Goal: Task Accomplishment & Management: Manage account settings

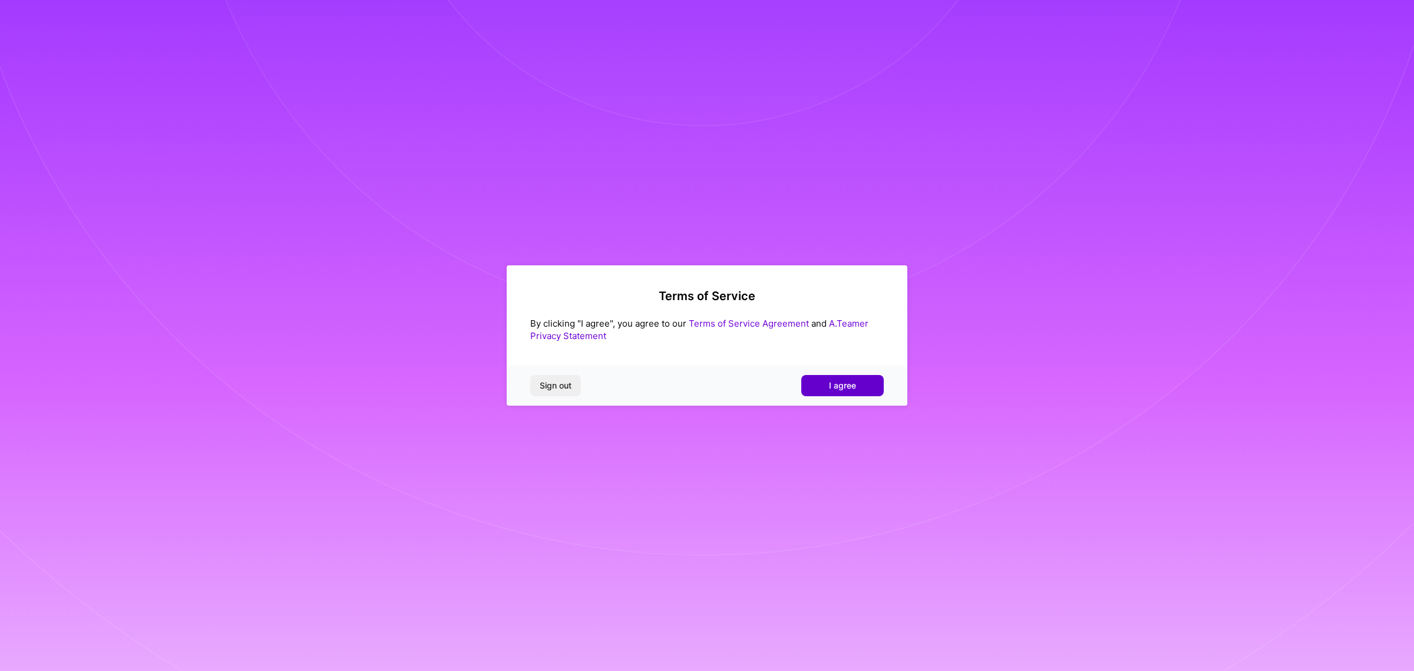
click at [829, 390] on span "I agree" at bounding box center [842, 386] width 27 height 12
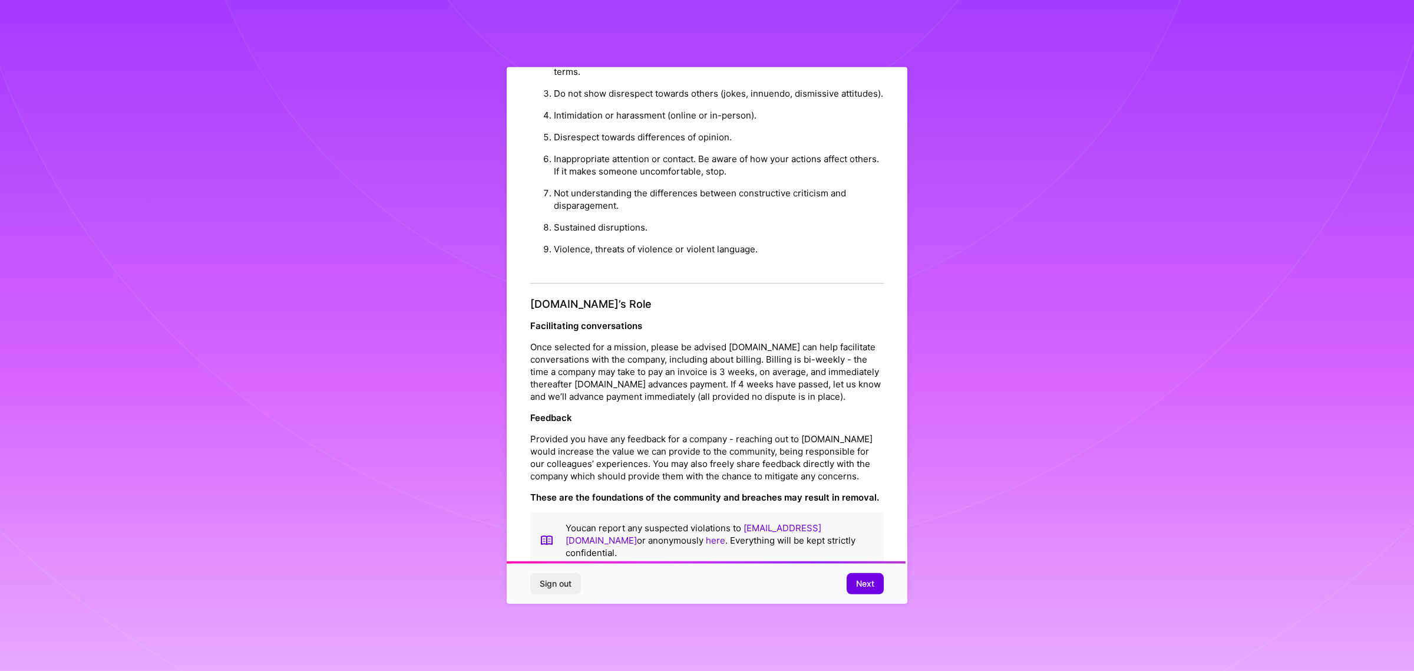
scroll to position [1155, 0]
click at [866, 583] on span "Next" at bounding box center [865, 584] width 18 height 12
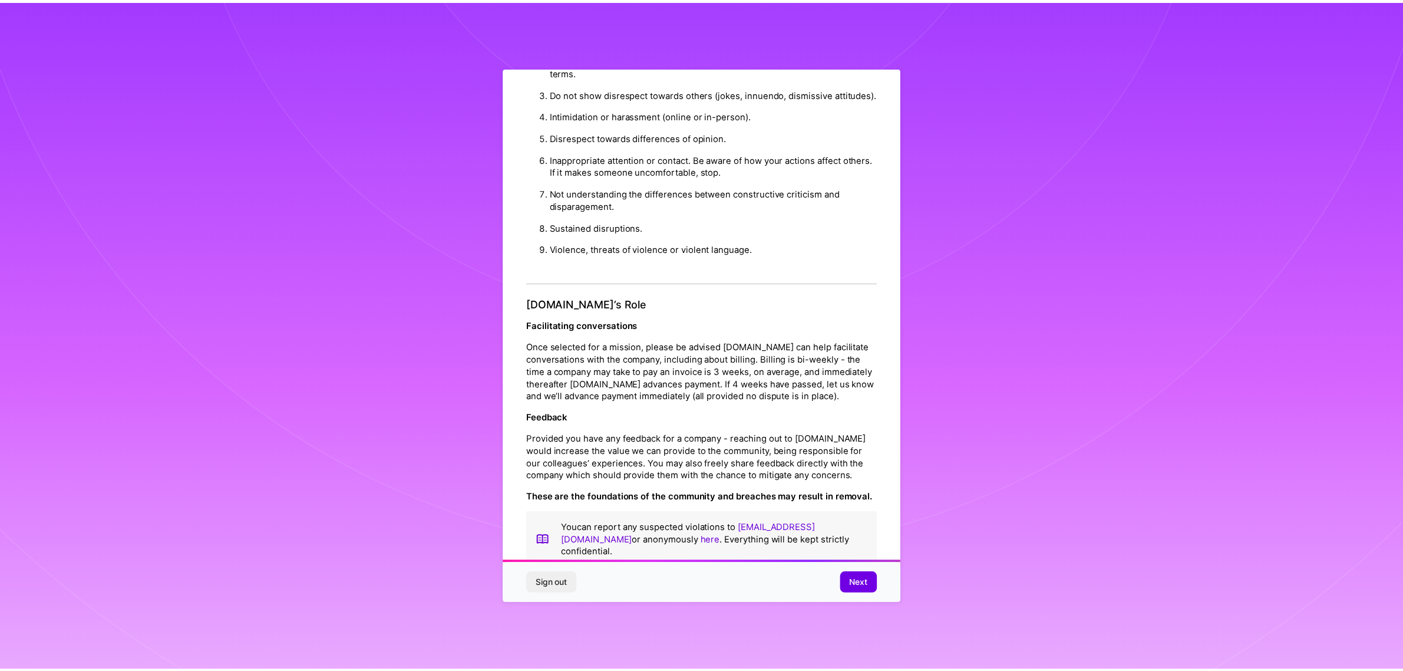
scroll to position [0, 0]
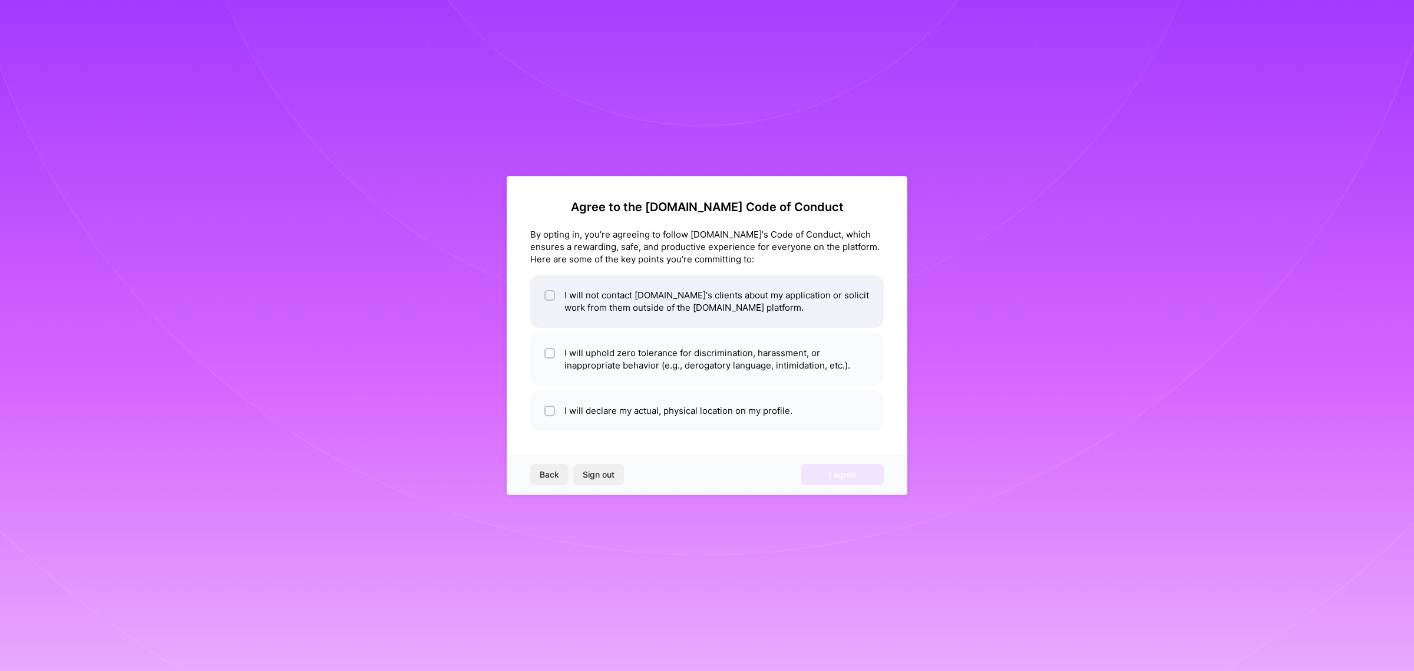
click at [549, 292] on input "checkbox" at bounding box center [551, 296] width 8 height 8
checkbox input "true"
click at [551, 352] on input "checkbox" at bounding box center [551, 353] width 8 height 8
checkbox input "true"
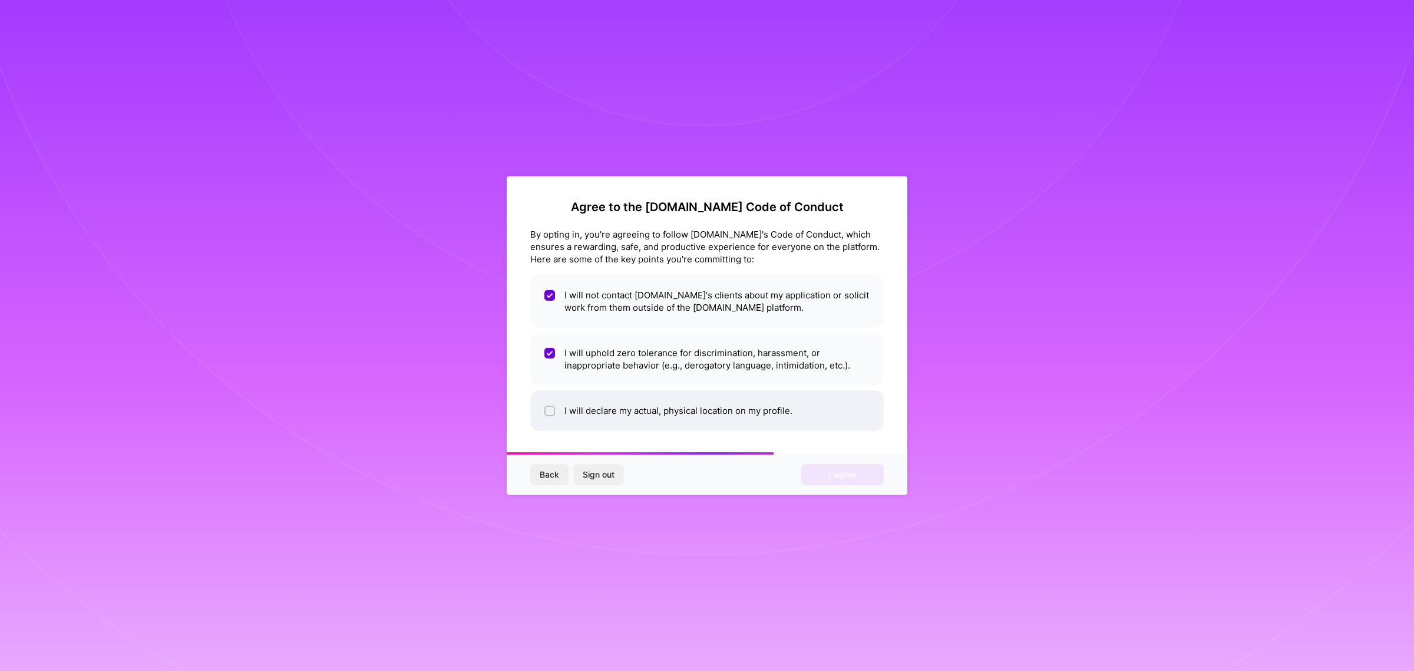
click at [555, 408] on div at bounding box center [550, 410] width 11 height 11
checkbox input "true"
click at [821, 479] on button "I agree" at bounding box center [843, 474] width 83 height 21
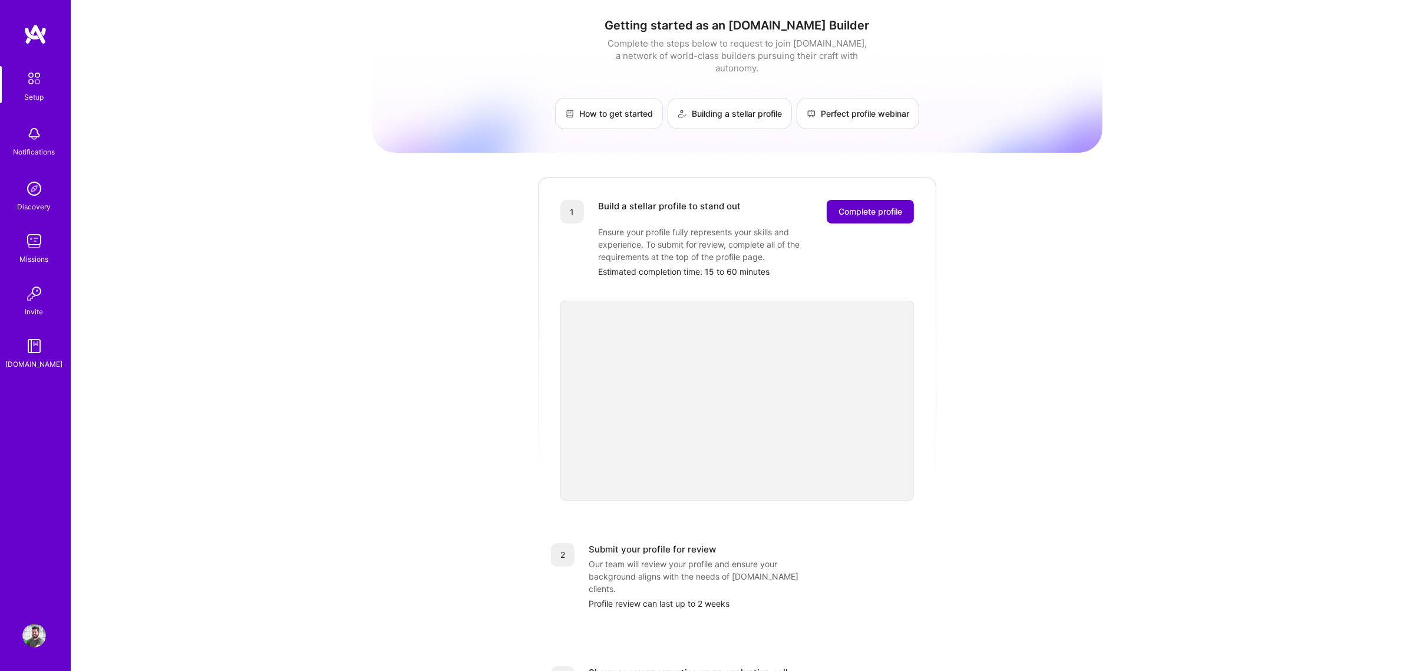
click at [860, 206] on span "Complete profile" at bounding box center [871, 212] width 64 height 12
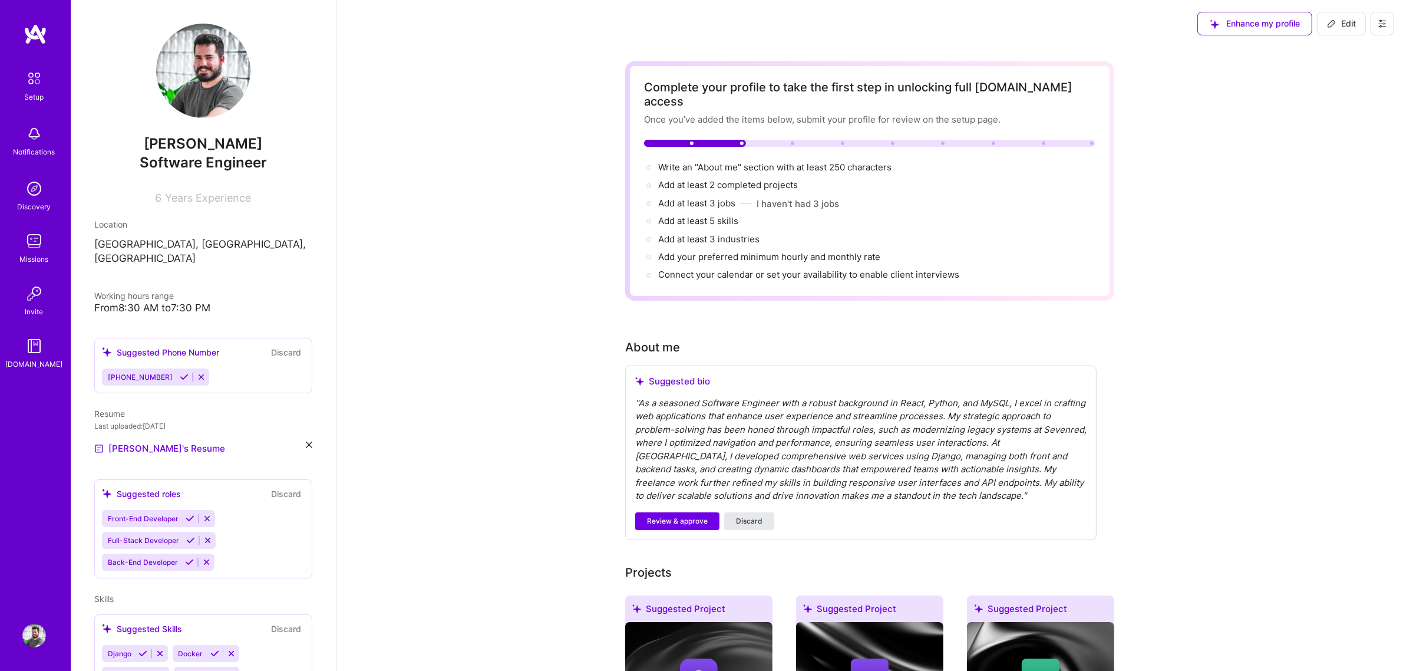
click at [758, 516] on span "Discard" at bounding box center [749, 521] width 27 height 11
click at [754, 512] on button "Discard" at bounding box center [749, 521] width 50 height 18
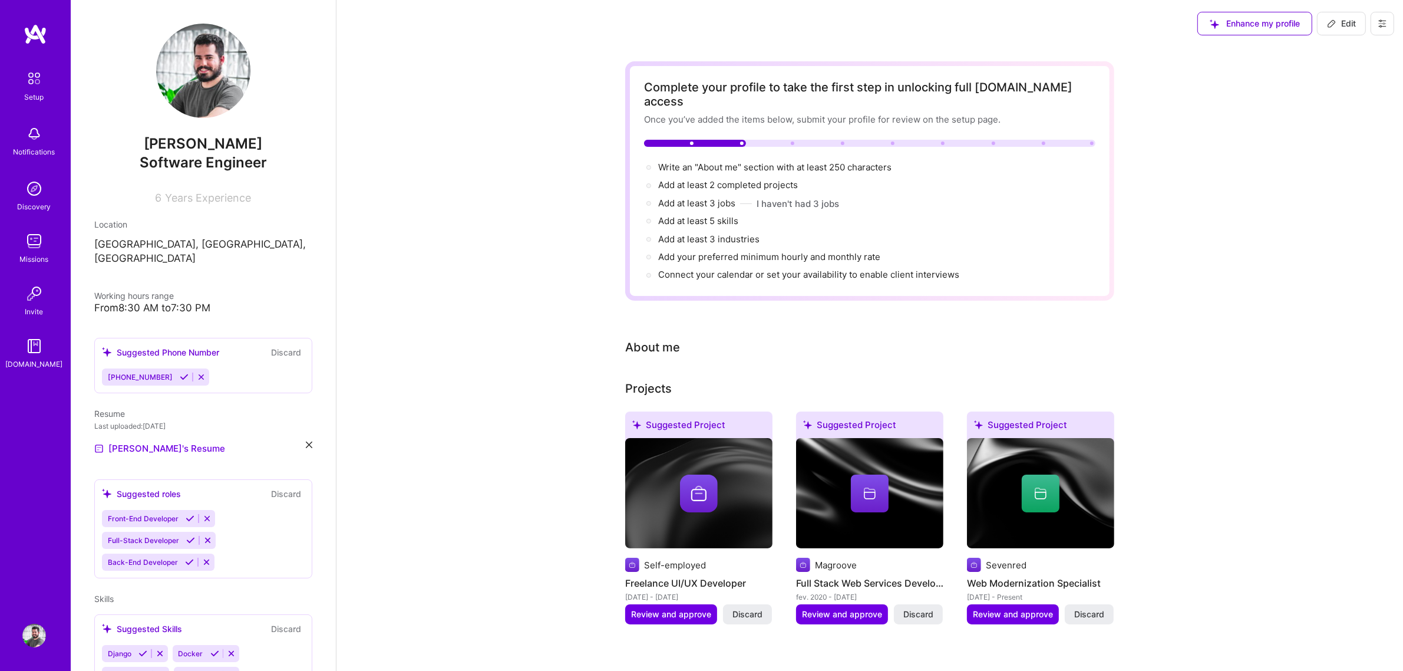
click at [754, 496] on img at bounding box center [698, 493] width 147 height 111
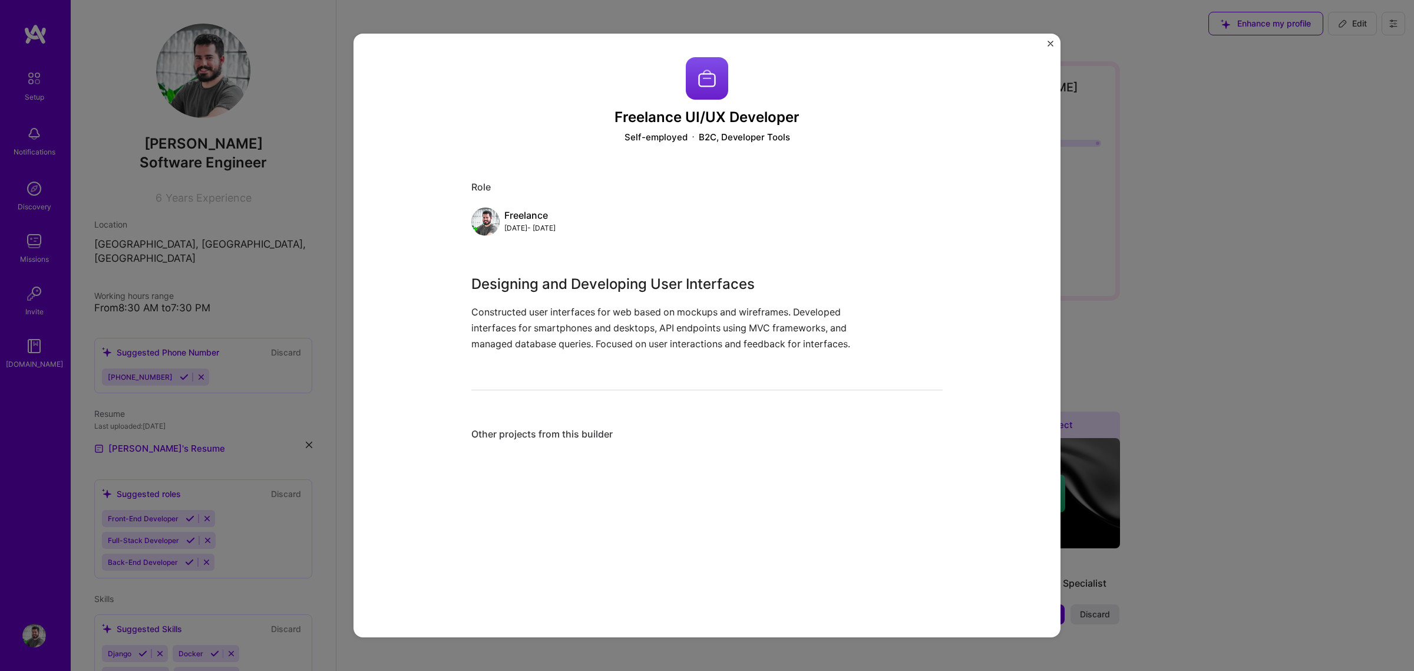
click at [1050, 42] on img "Close" at bounding box center [1051, 44] width 6 height 6
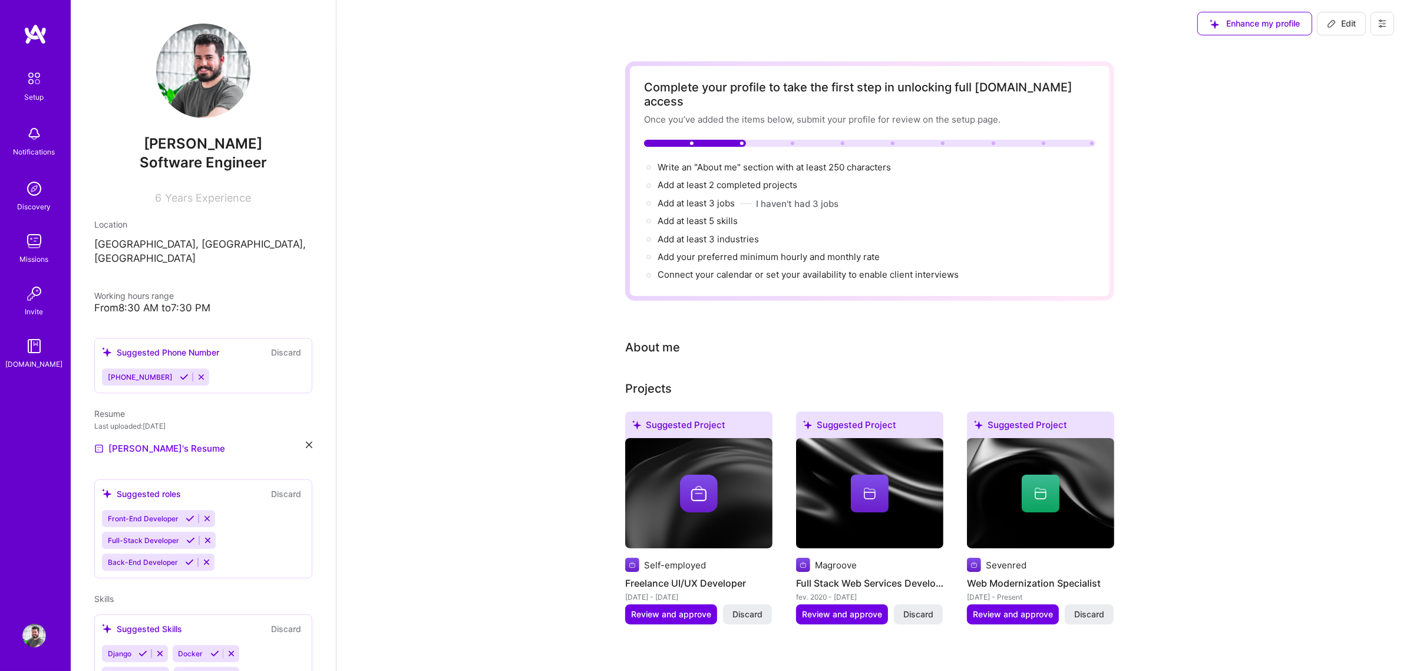
click at [1141, 242] on div "Complete your profile to take the first step in unlocking full [DOMAIN_NAME] ac…" at bounding box center [870, 526] width 1067 height 959
click at [638, 338] on div "About me" at bounding box center [652, 347] width 55 height 18
click at [720, 338] on div "About me" at bounding box center [860, 347] width 471 height 18
click at [687, 161] on span "Write an "About me" section with at least 250 characters →" at bounding box center [781, 166] width 246 height 11
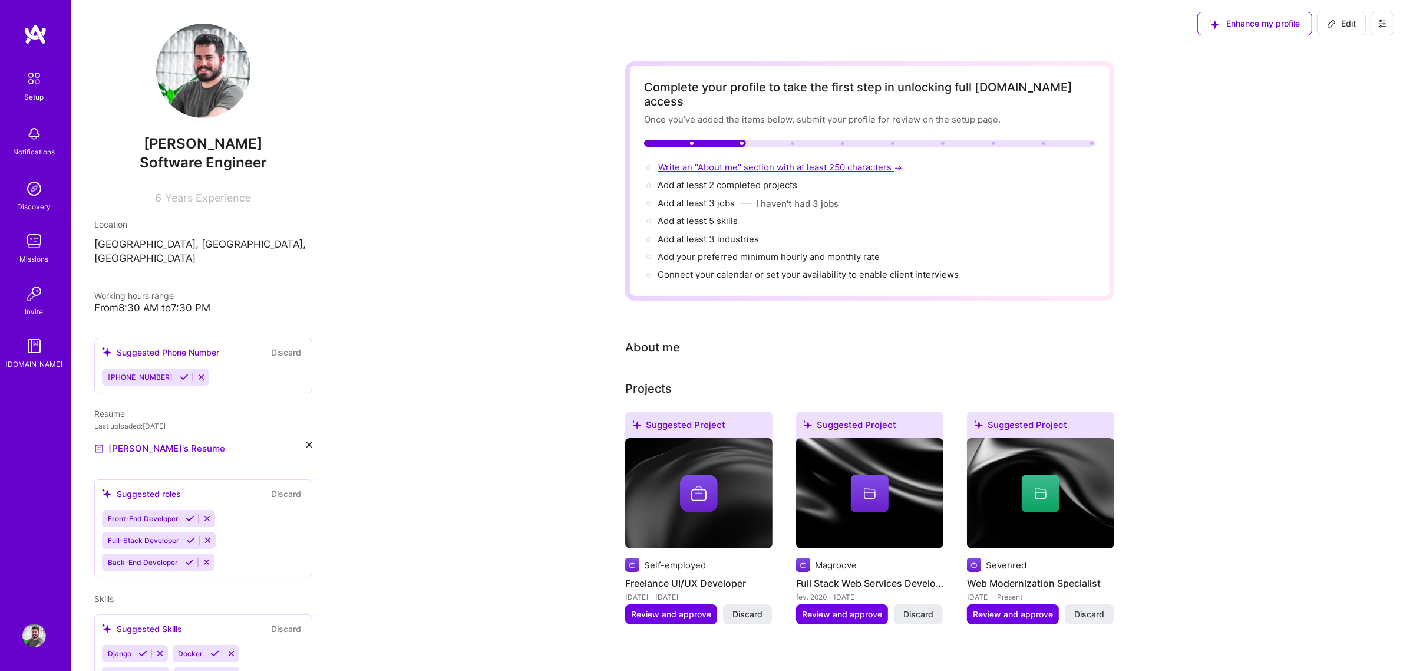
select select "US"
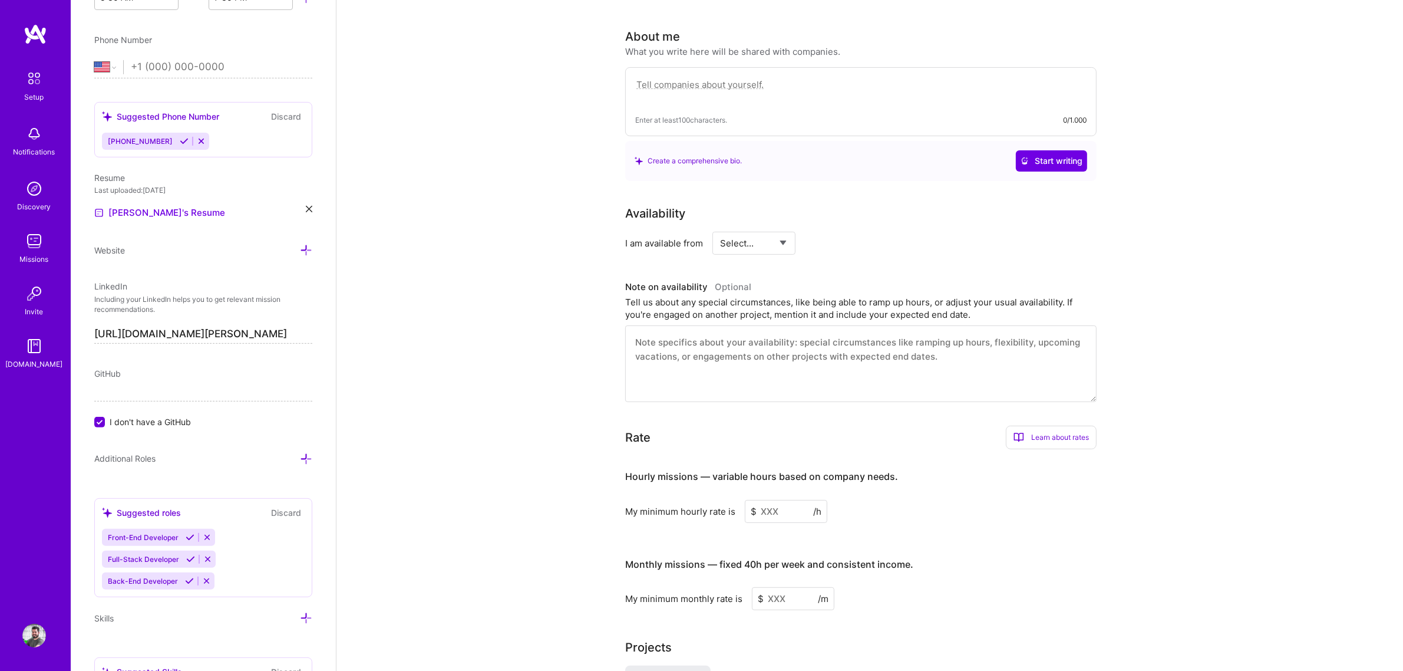
scroll to position [319, 0]
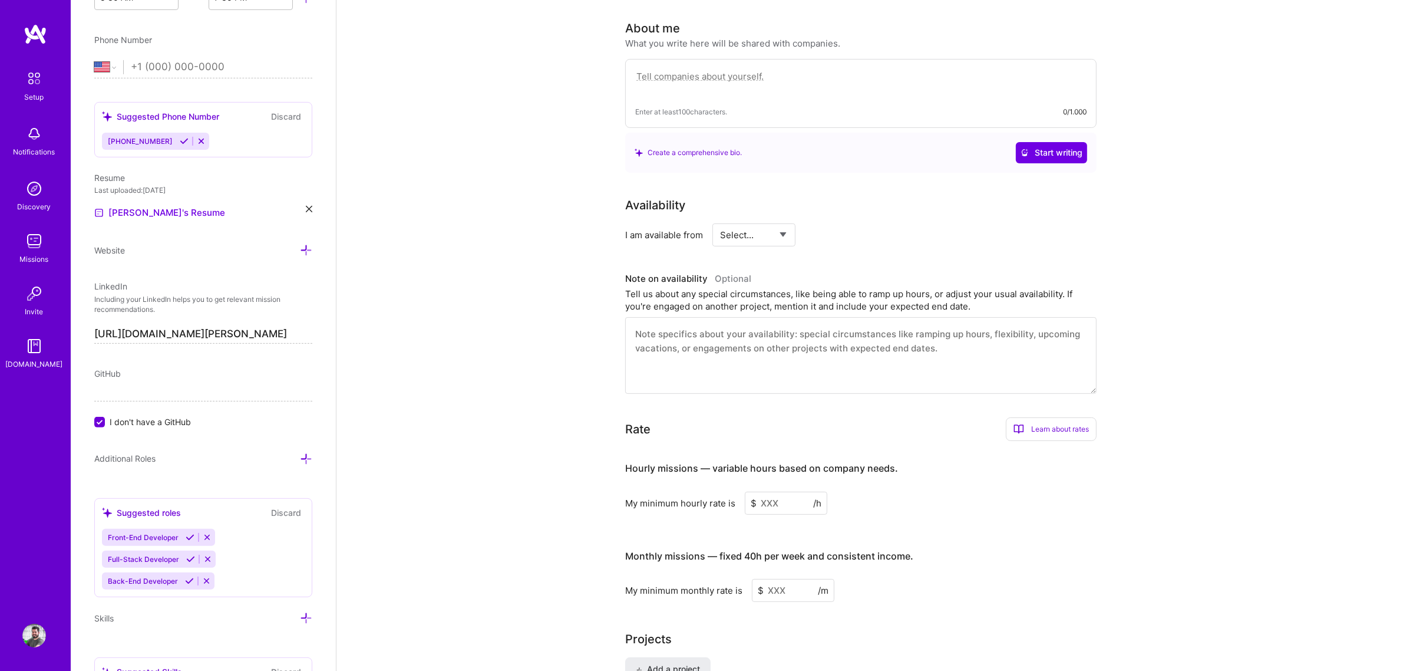
click at [711, 333] on textarea at bounding box center [860, 355] width 471 height 77
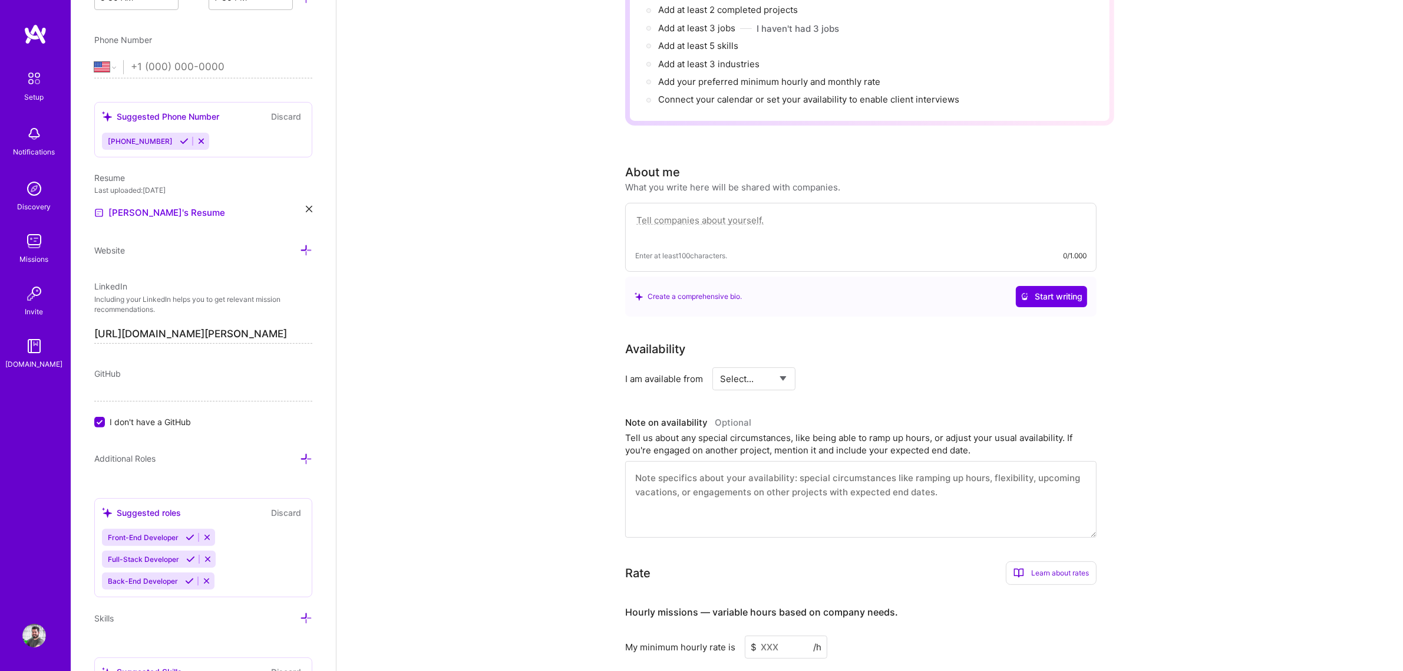
scroll to position [172, 0]
click at [723, 253] on span "Enter at least 100 characters." at bounding box center [681, 259] width 92 height 12
click at [722, 227] on div "Enter at least 100 characters. 0/1.000" at bounding box center [860, 240] width 471 height 69
click at [717, 216] on textarea at bounding box center [860, 229] width 451 height 27
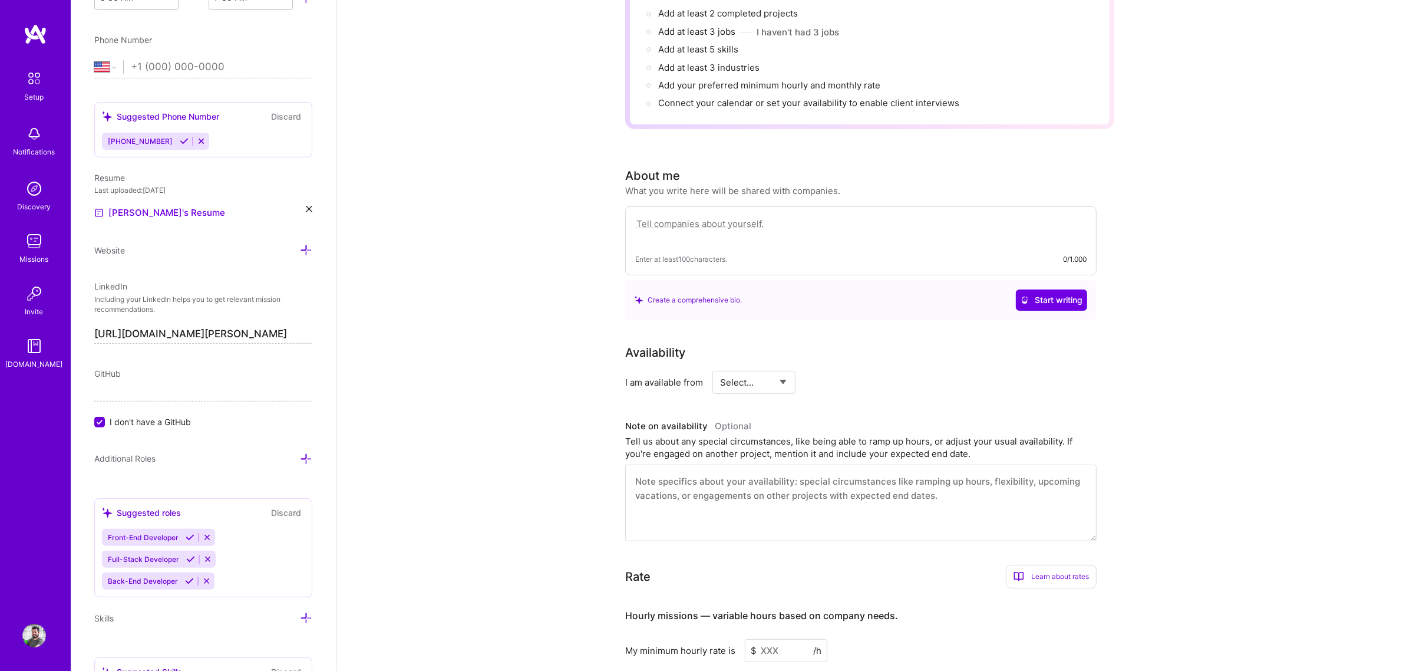
paste textarea "I'm a software engineer with 5+ years of experience working with React, Python …"
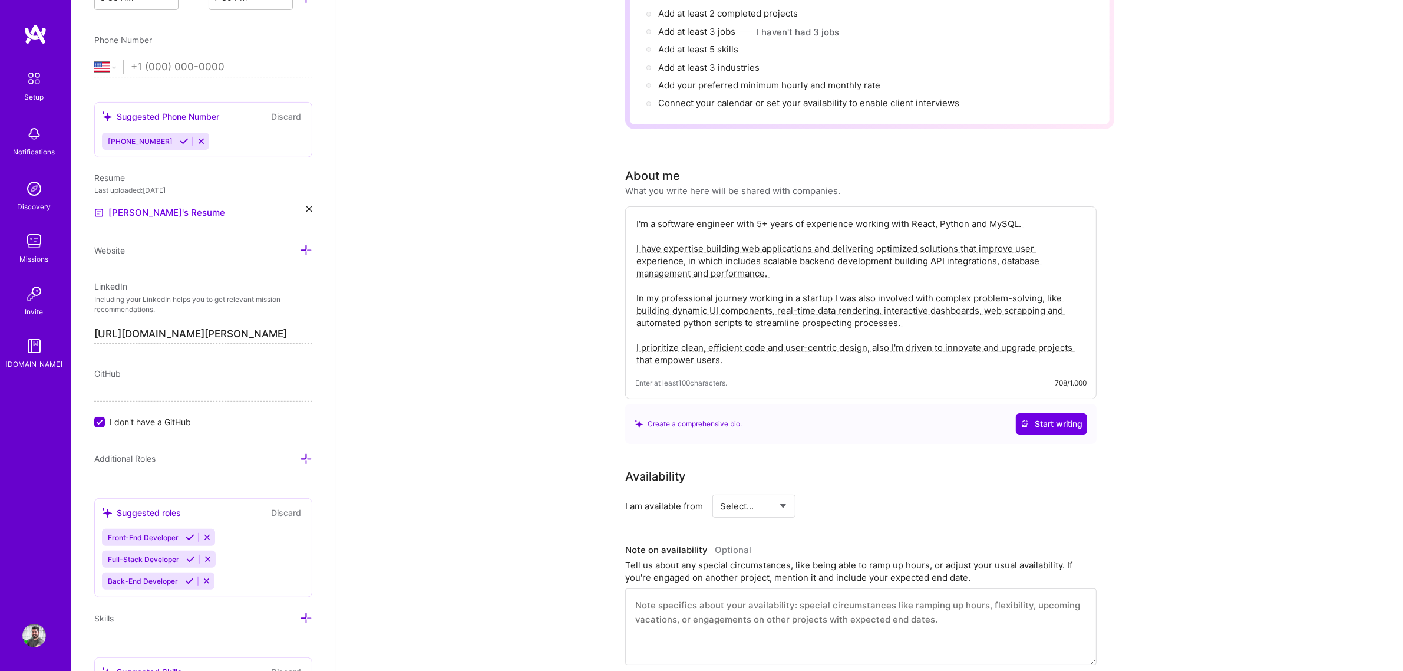
type textarea "I'm a software engineer with 5+ years of experience working with React, Python …"
click at [1041, 418] on span "Start writing" at bounding box center [1052, 424] width 62 height 12
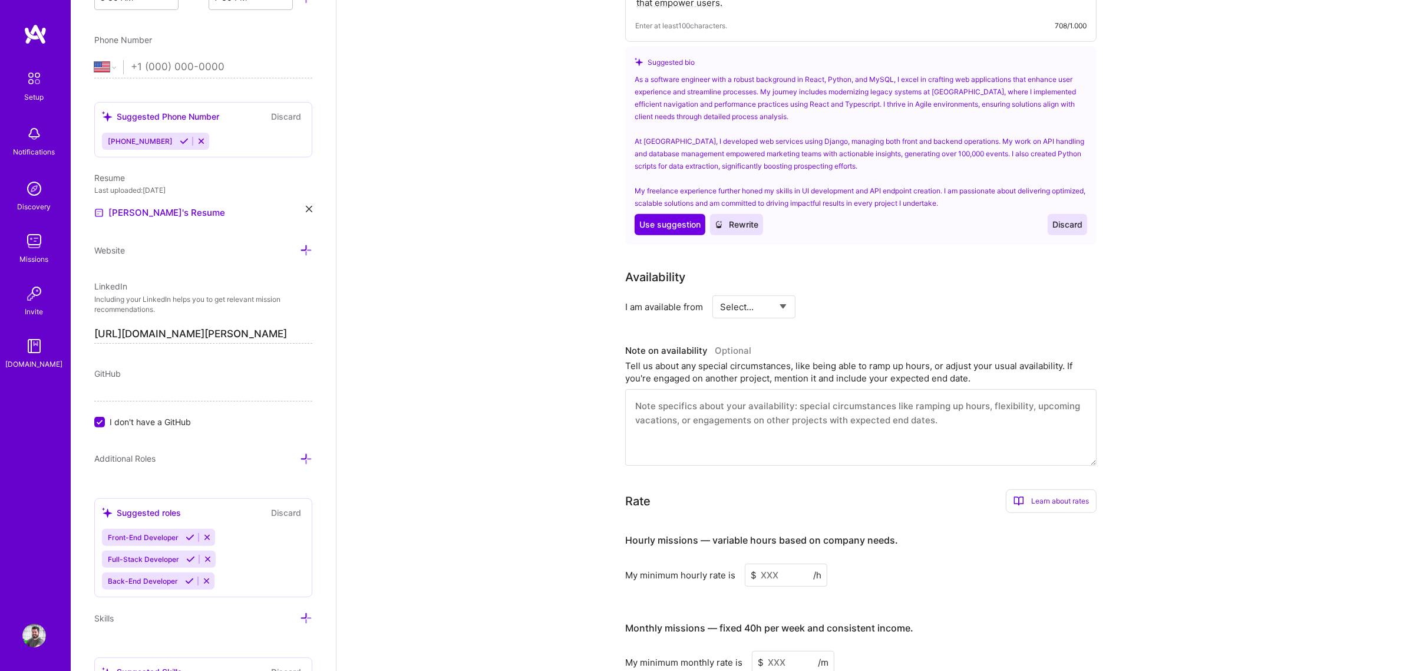
scroll to position [87, 0]
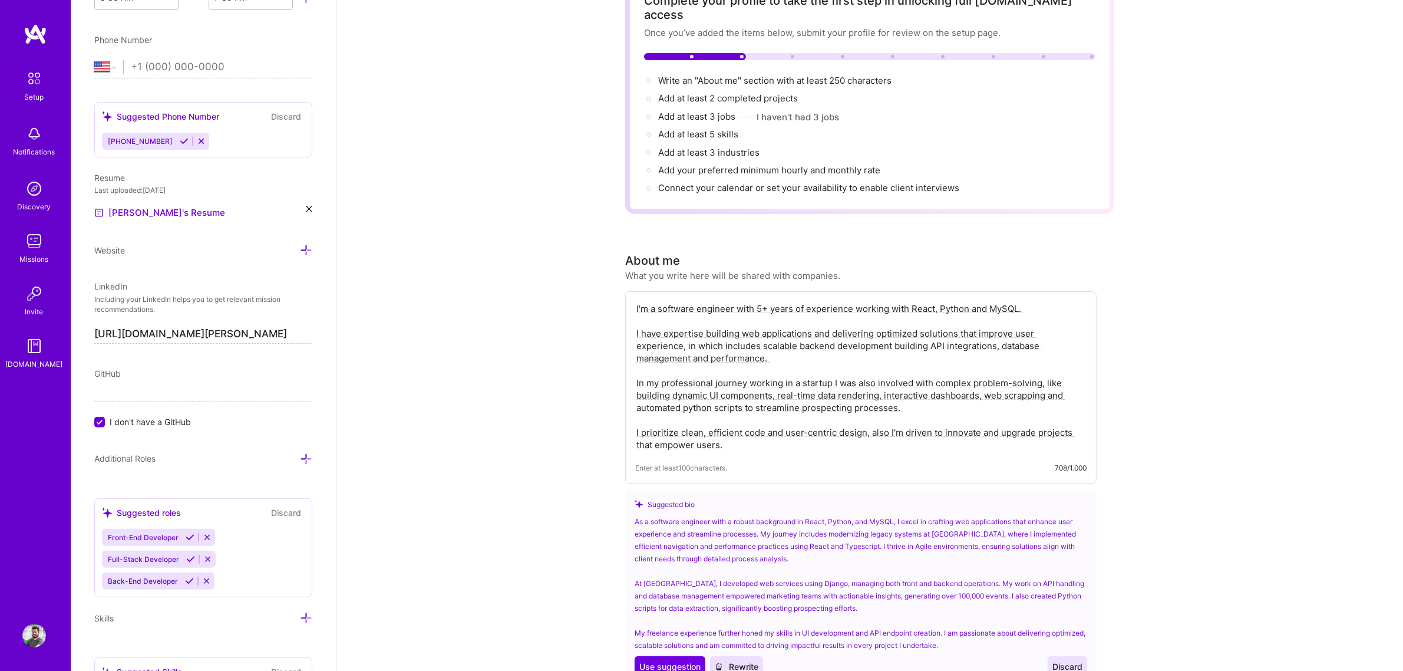
click at [1071, 661] on span "Discard" at bounding box center [1068, 667] width 30 height 12
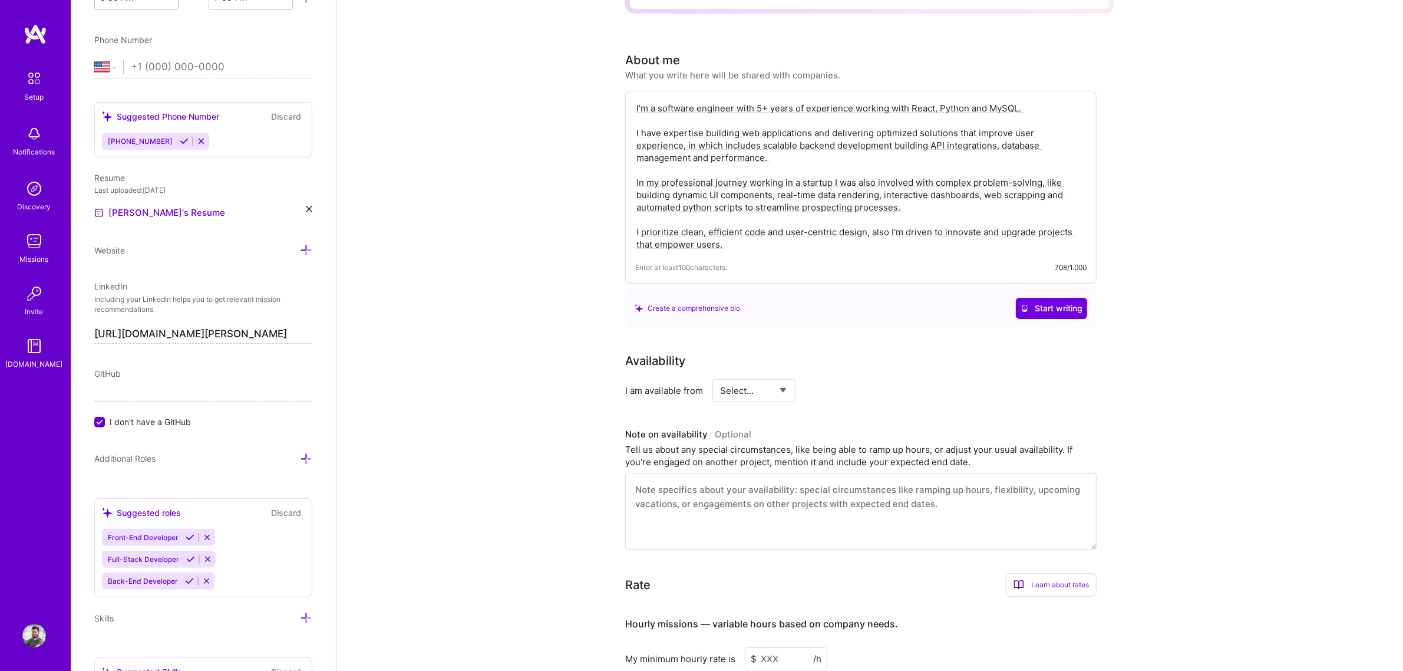
scroll to position [308, 0]
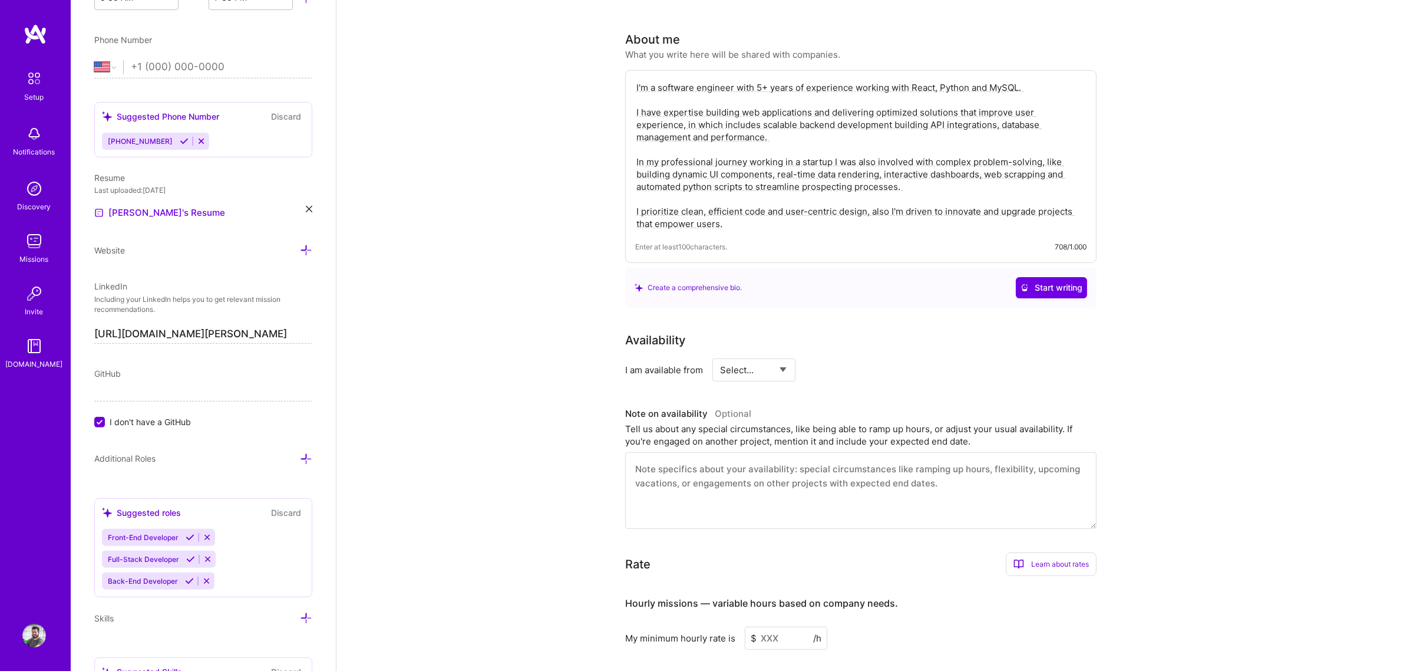
click at [758, 358] on select "Select... Right Now Future Date Not Available" at bounding box center [754, 370] width 68 height 30
select select "Right Now"
click at [721, 355] on select "Select... Right Now Future Date Not Available" at bounding box center [754, 370] width 68 height 30
click at [768, 473] on textarea at bounding box center [860, 490] width 471 height 77
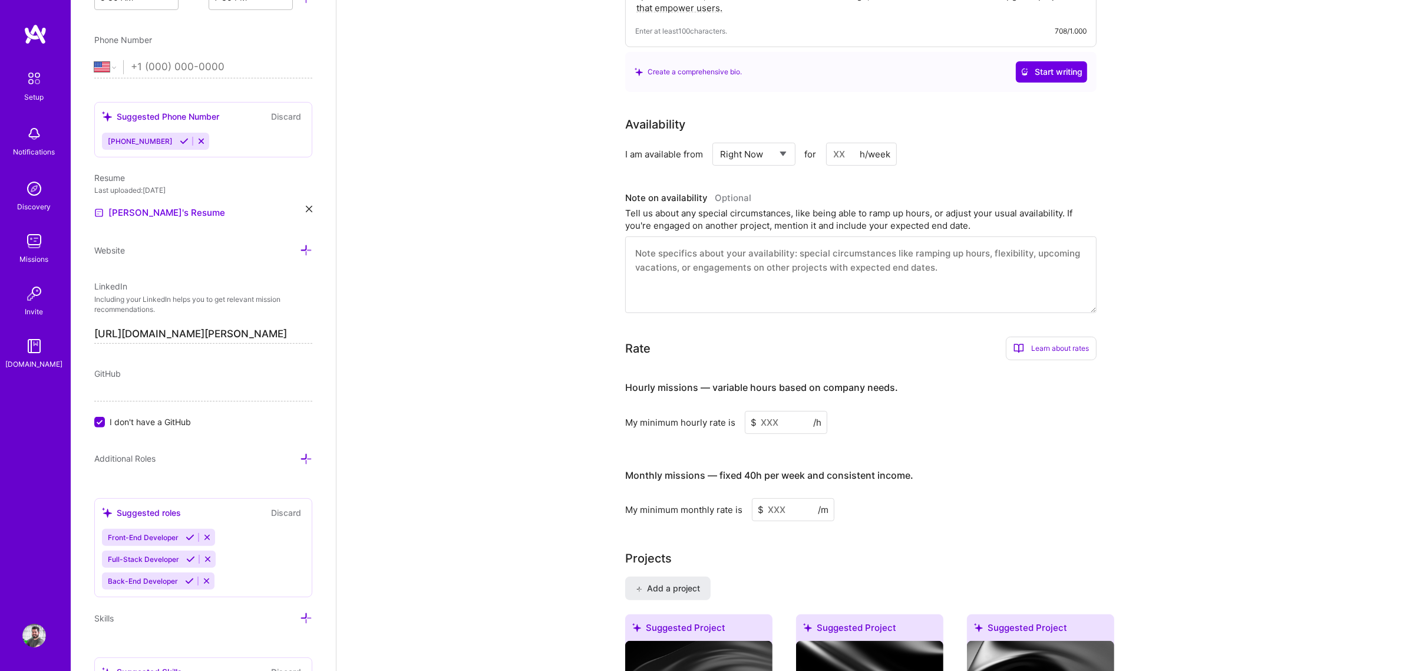
scroll to position [529, 0]
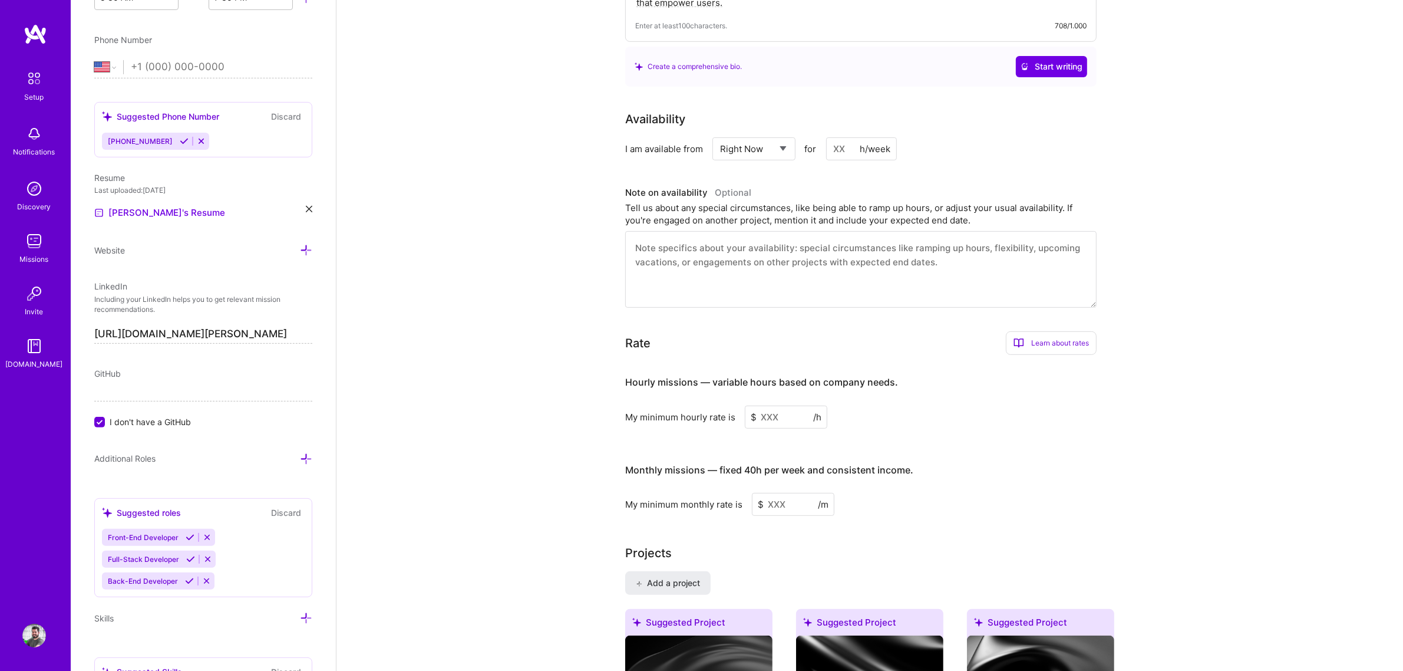
click at [790, 405] on input at bounding box center [786, 416] width 83 height 23
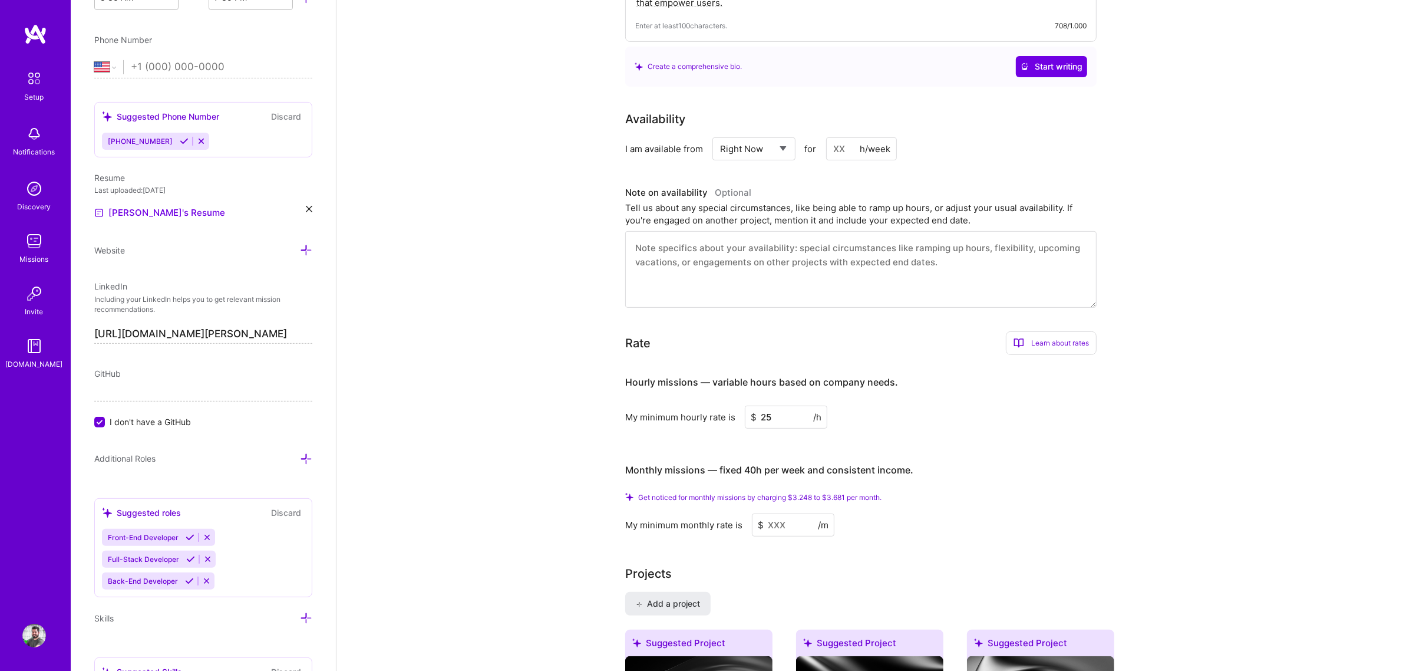
type input "25"
click at [790, 513] on input at bounding box center [793, 524] width 83 height 23
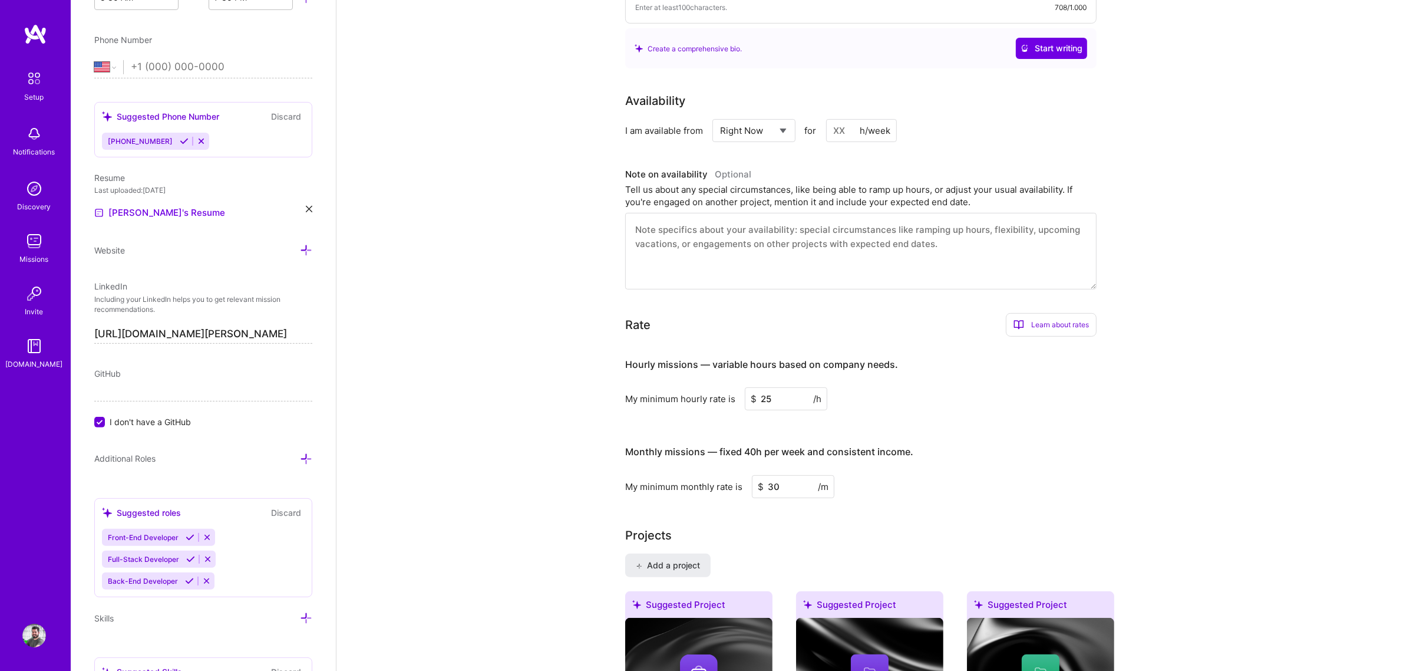
type input "30"
click at [772, 393] on input "25" at bounding box center [786, 398] width 83 height 23
click at [776, 387] on input "25" at bounding box center [786, 398] width 83 height 23
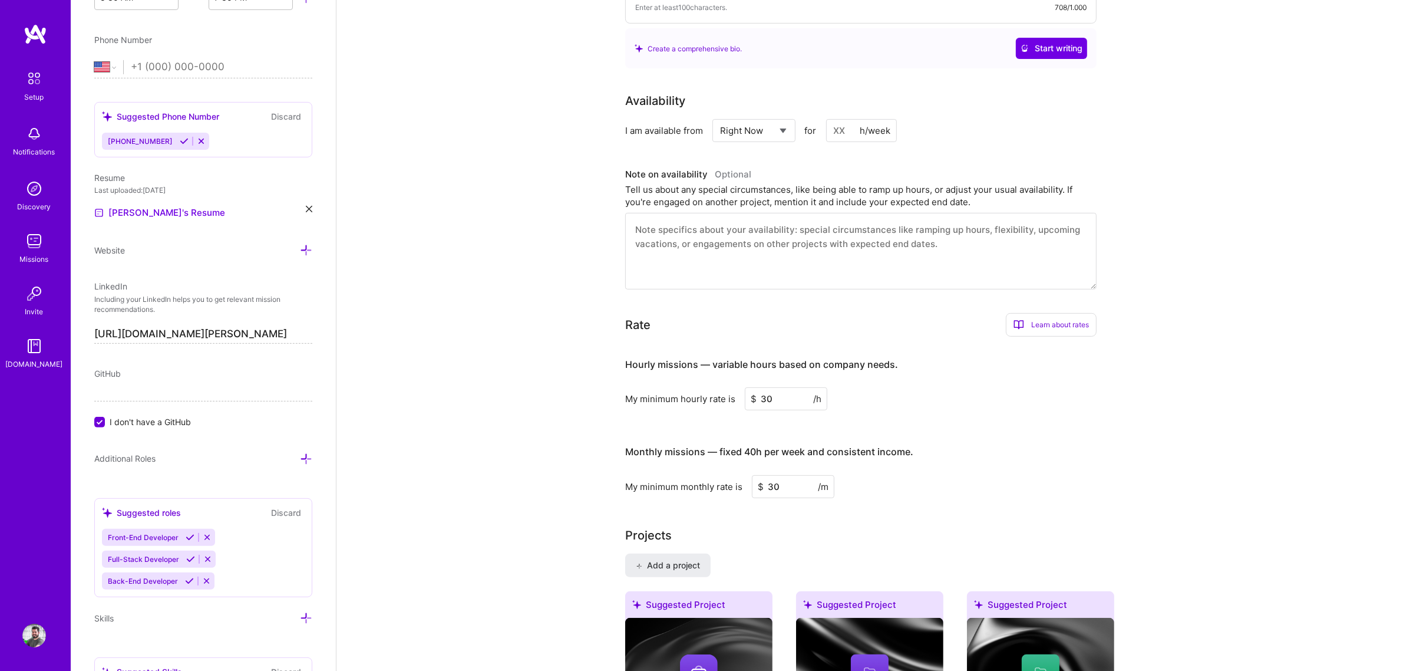
type input "30"
click at [796, 475] on input "30" at bounding box center [793, 486] width 83 height 23
type input "35"
click at [982, 475] on div "My minimum monthly rate is $ 35 /m" at bounding box center [860, 486] width 471 height 23
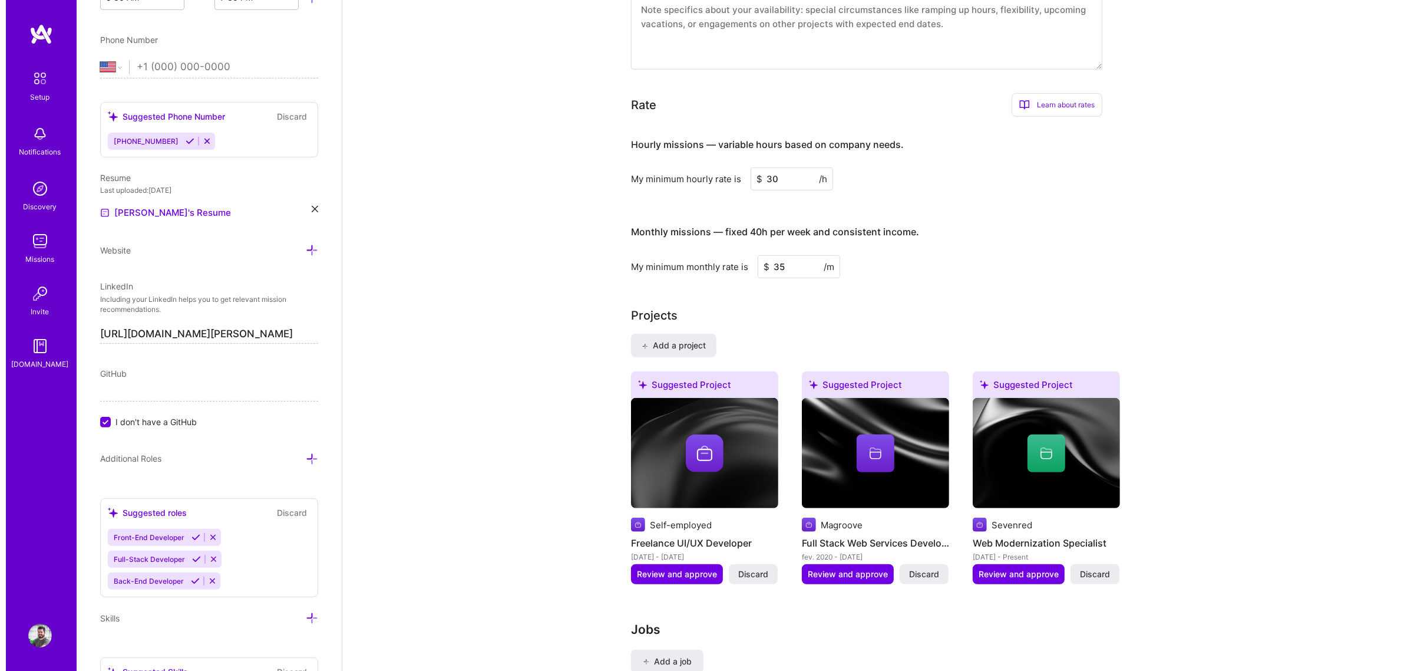
scroll to position [750, 0]
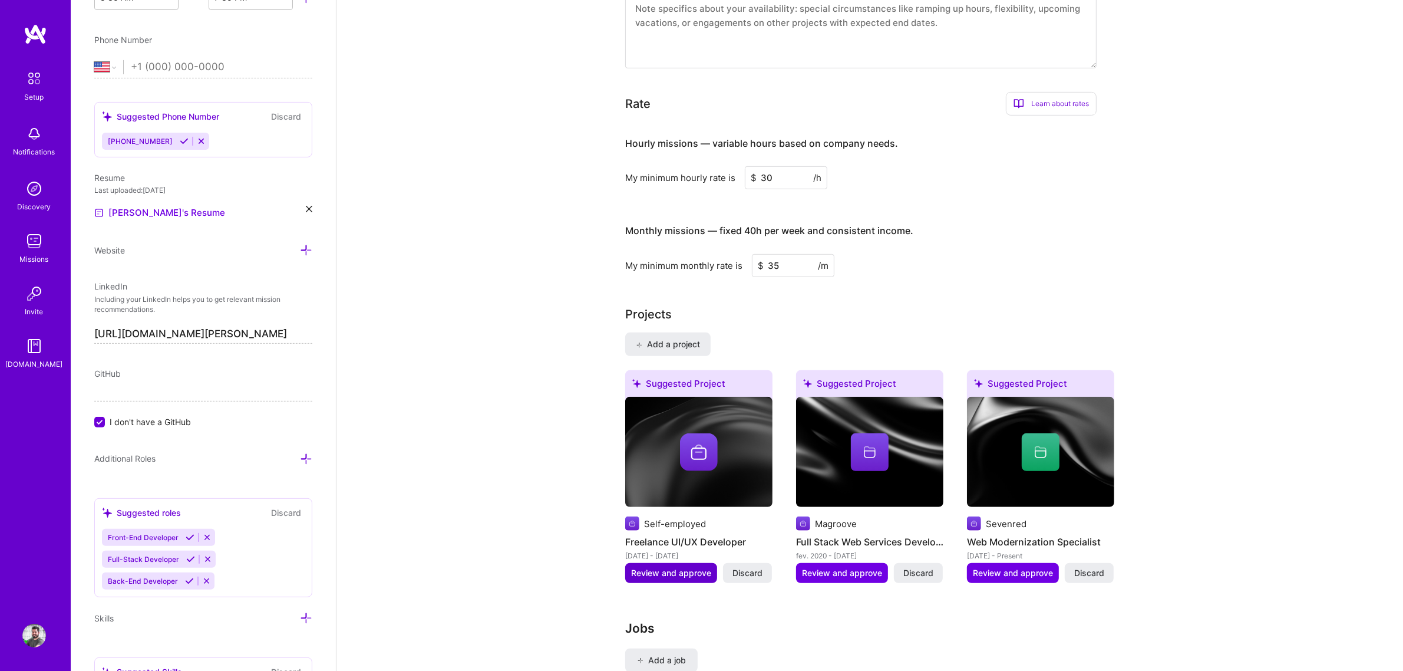
click at [662, 567] on span "Review and approve" at bounding box center [671, 573] width 80 height 12
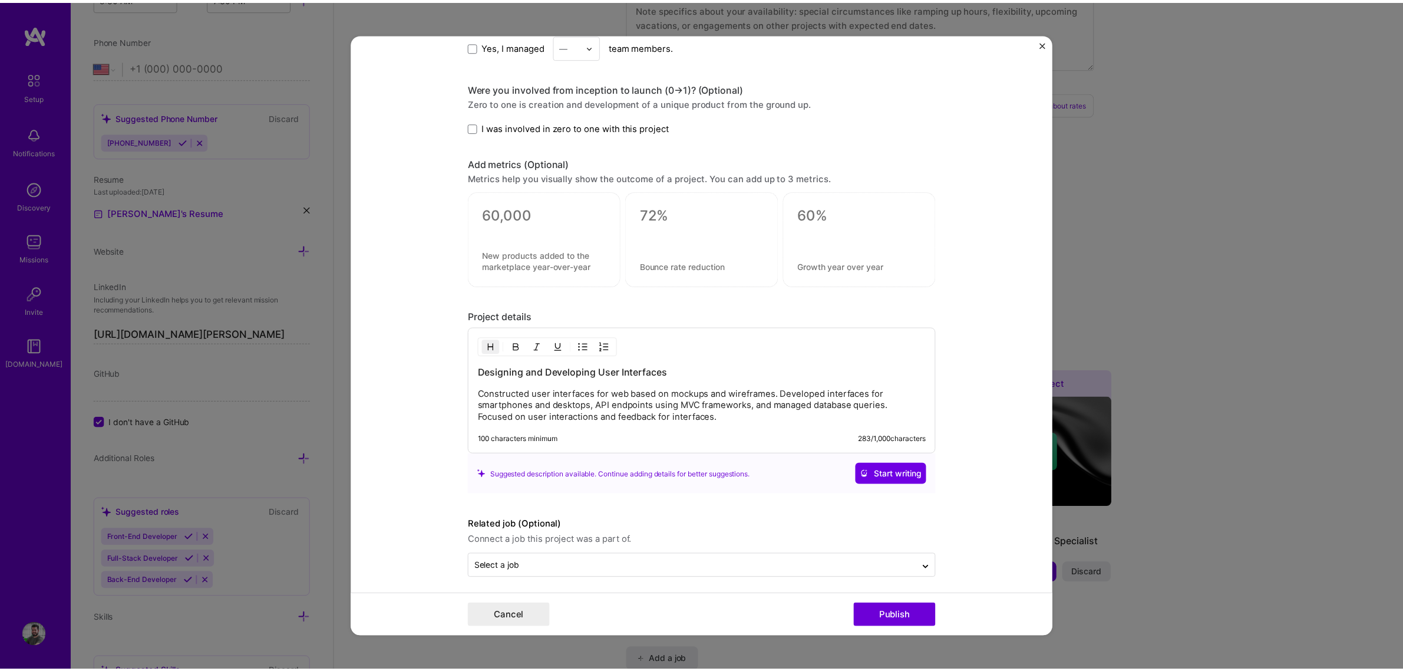
scroll to position [722, 0]
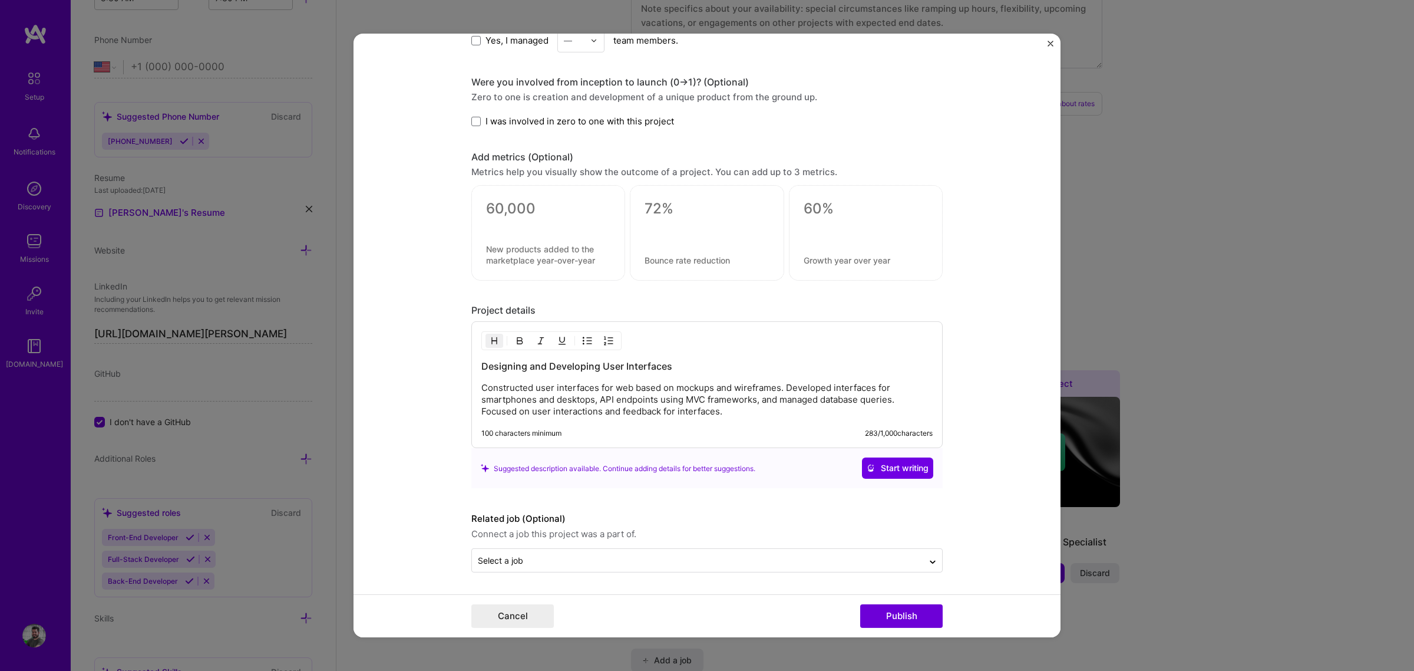
click at [1241, 227] on div "Editing suggested project This project is suggested based on your LinkedIn, res…" at bounding box center [707, 335] width 1414 height 671
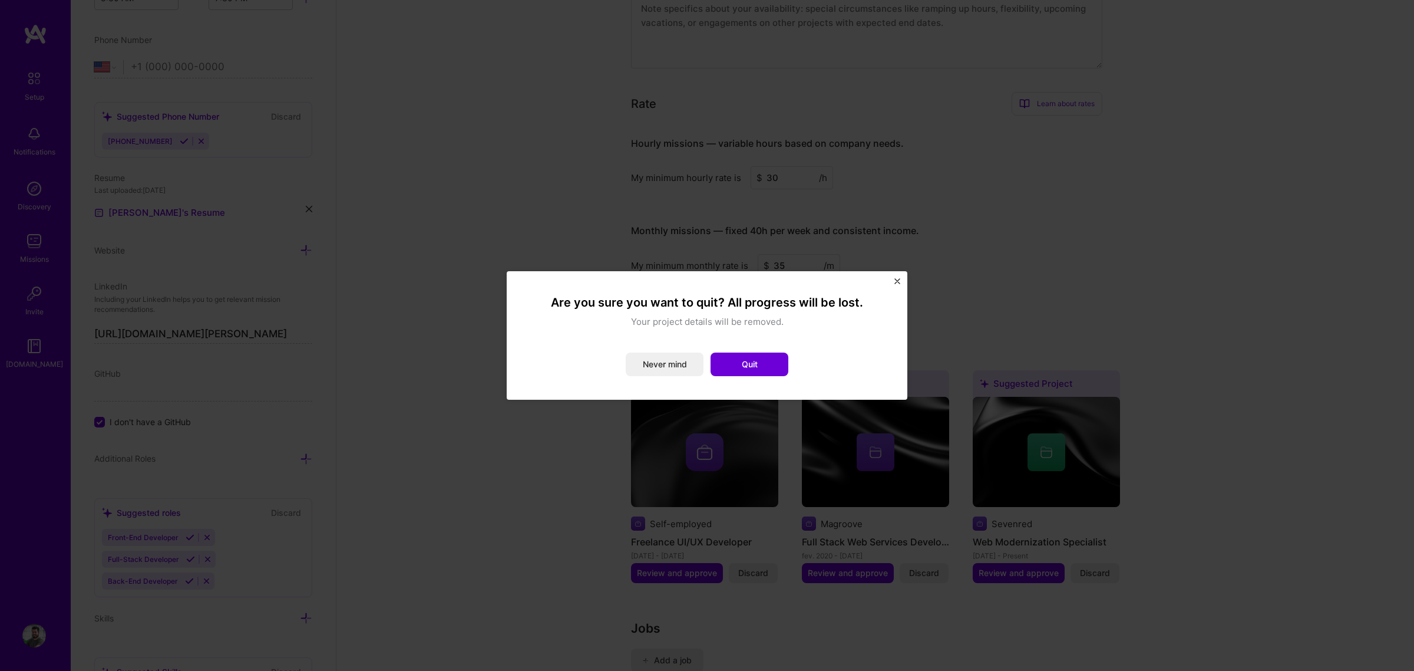
click at [893, 279] on div "Are you sure you want to quit? All progress will be lost. Your project details …" at bounding box center [707, 335] width 401 height 128
click at [895, 280] on img "Close" at bounding box center [898, 281] width 6 height 6
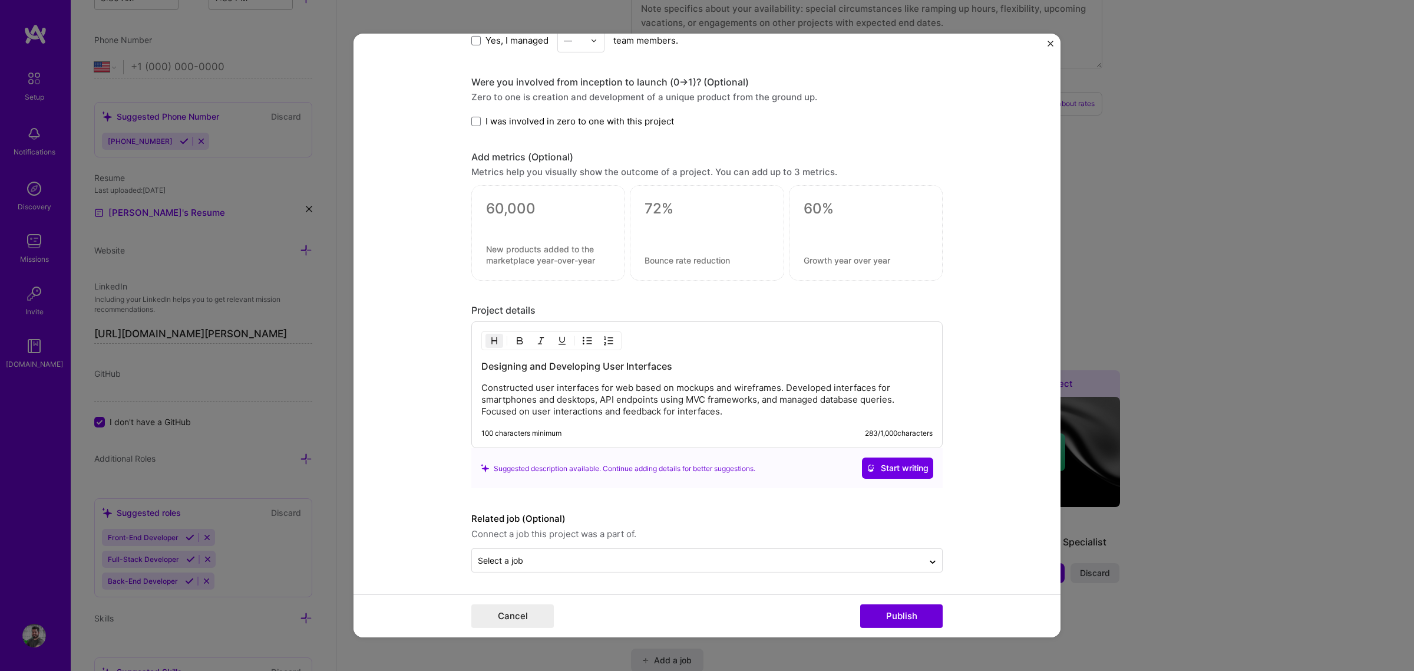
click at [1048, 44] on img "Close" at bounding box center [1051, 44] width 6 height 6
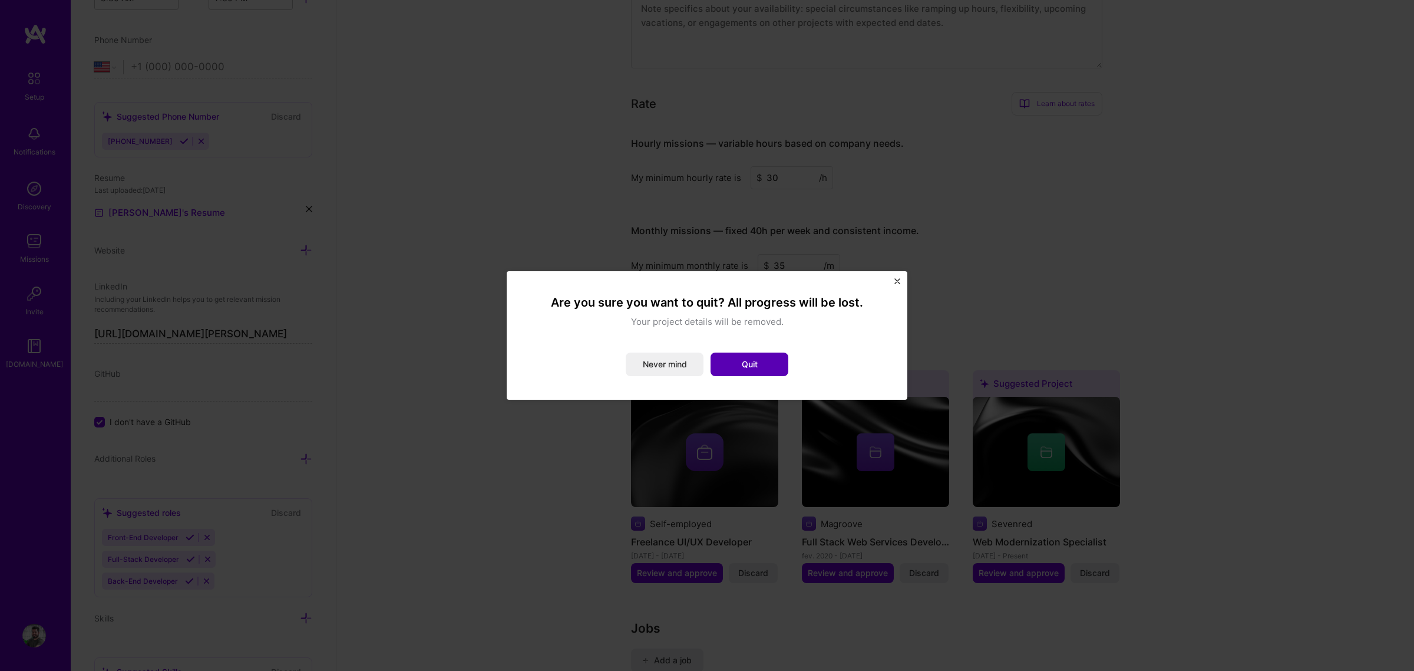
click at [763, 361] on button "Quit" at bounding box center [750, 364] width 78 height 24
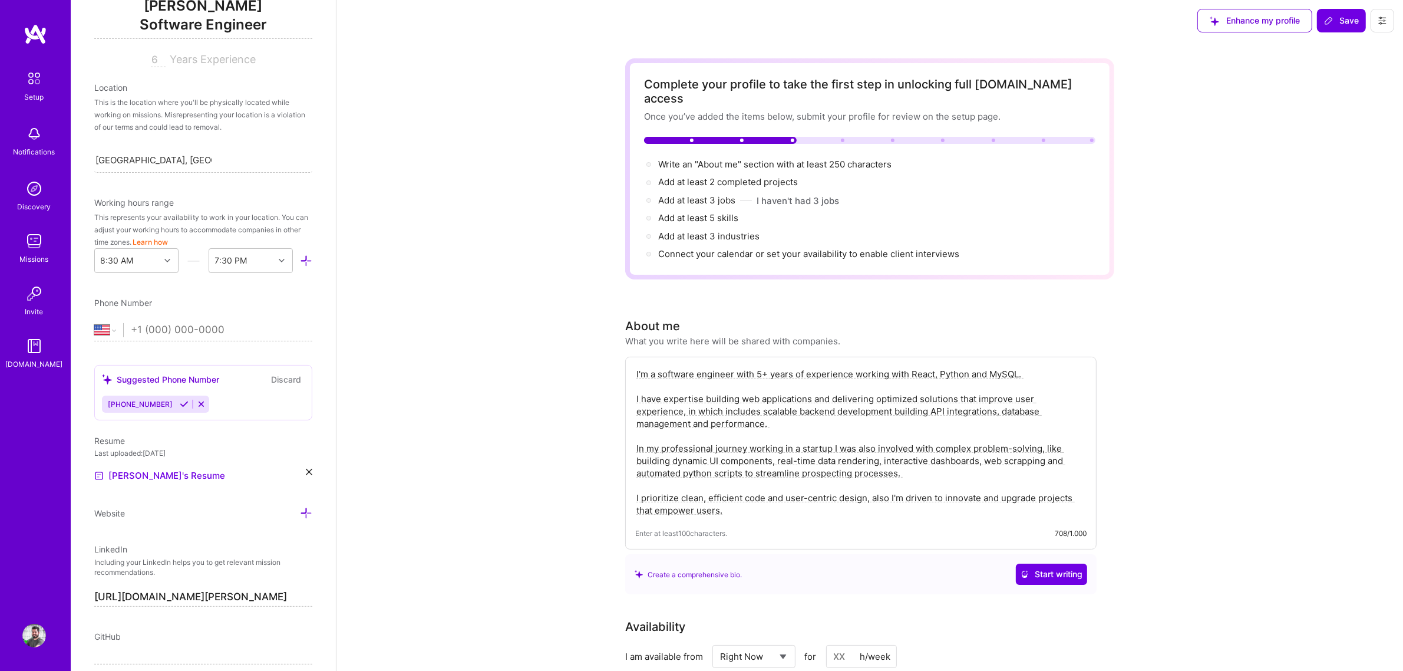
scroll to position [0, 0]
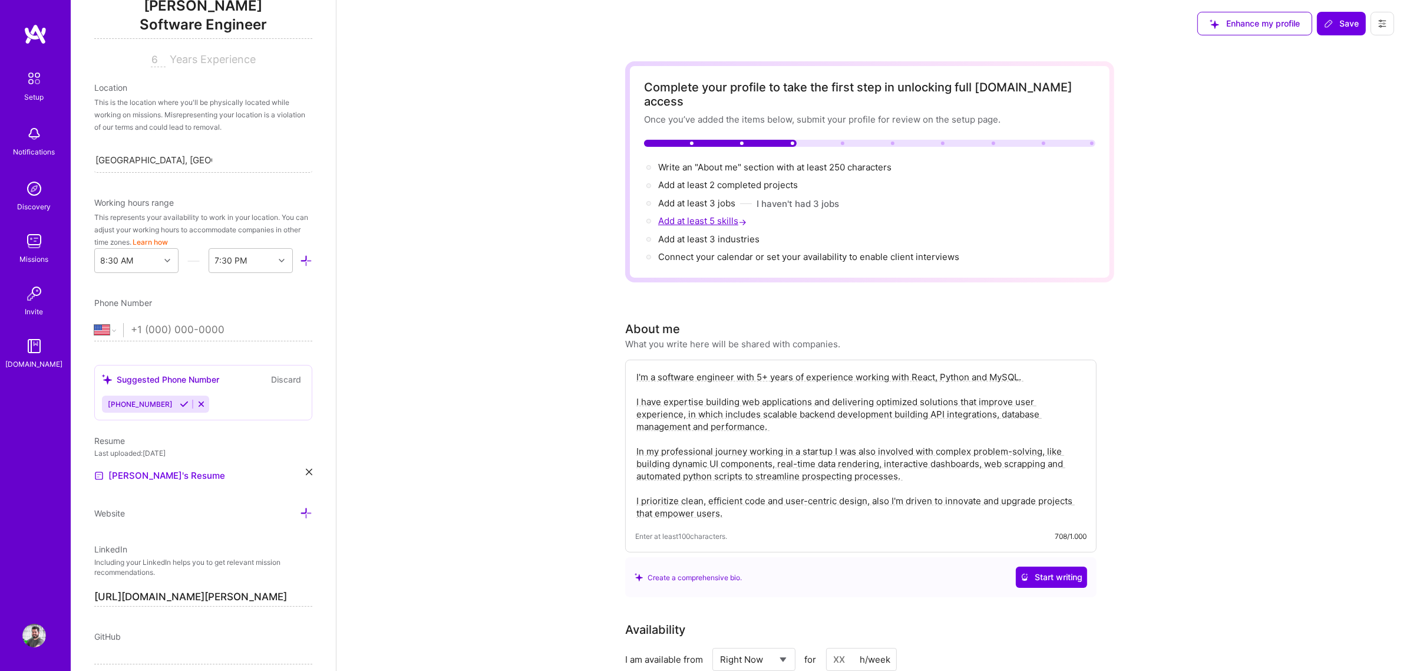
click at [708, 215] on span "Add at least 5 skills →" at bounding box center [703, 220] width 91 height 11
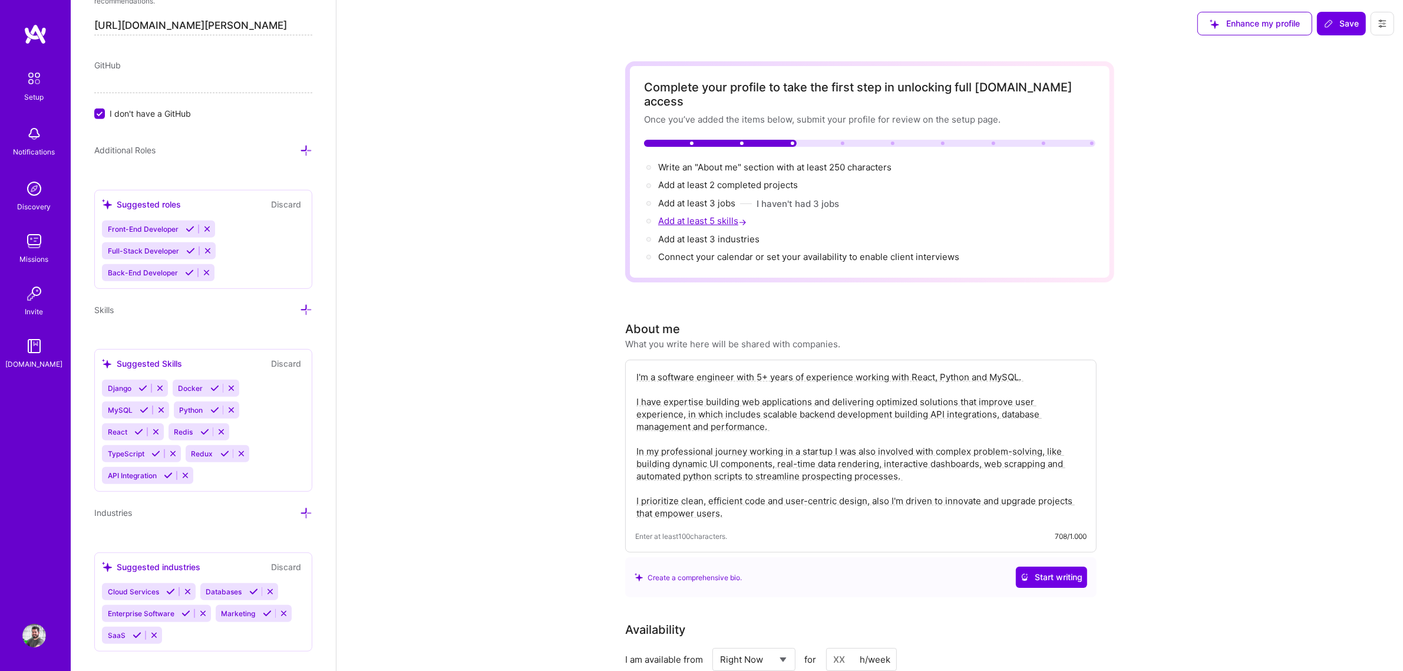
scroll to position [752, 0]
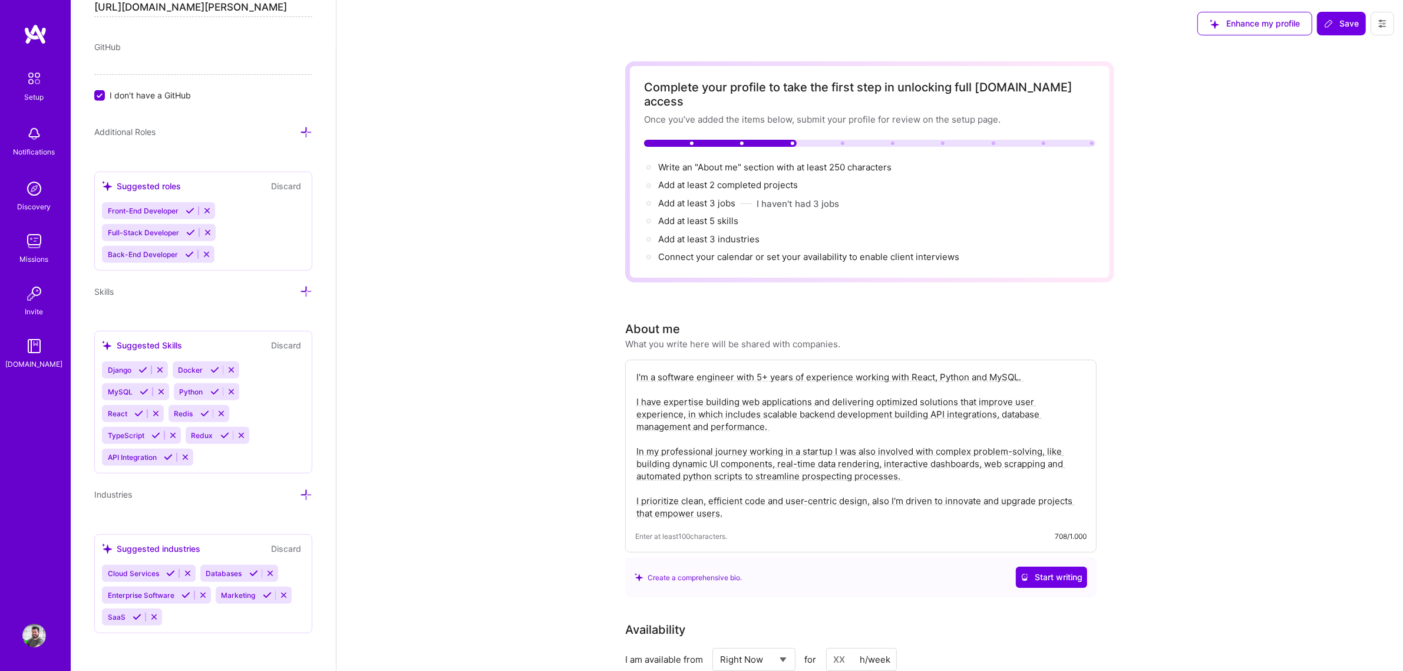
click at [1353, 18] on span "Save" at bounding box center [1341, 24] width 35 height 12
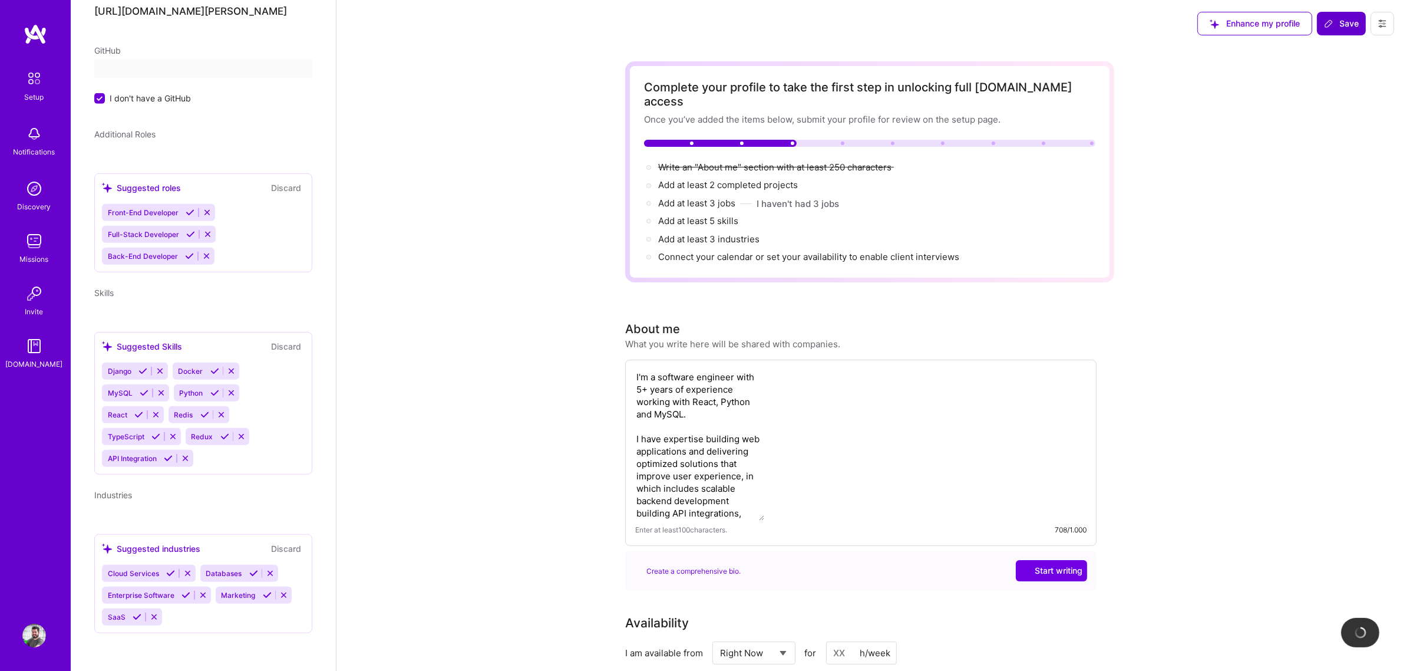
scroll to position [245, 0]
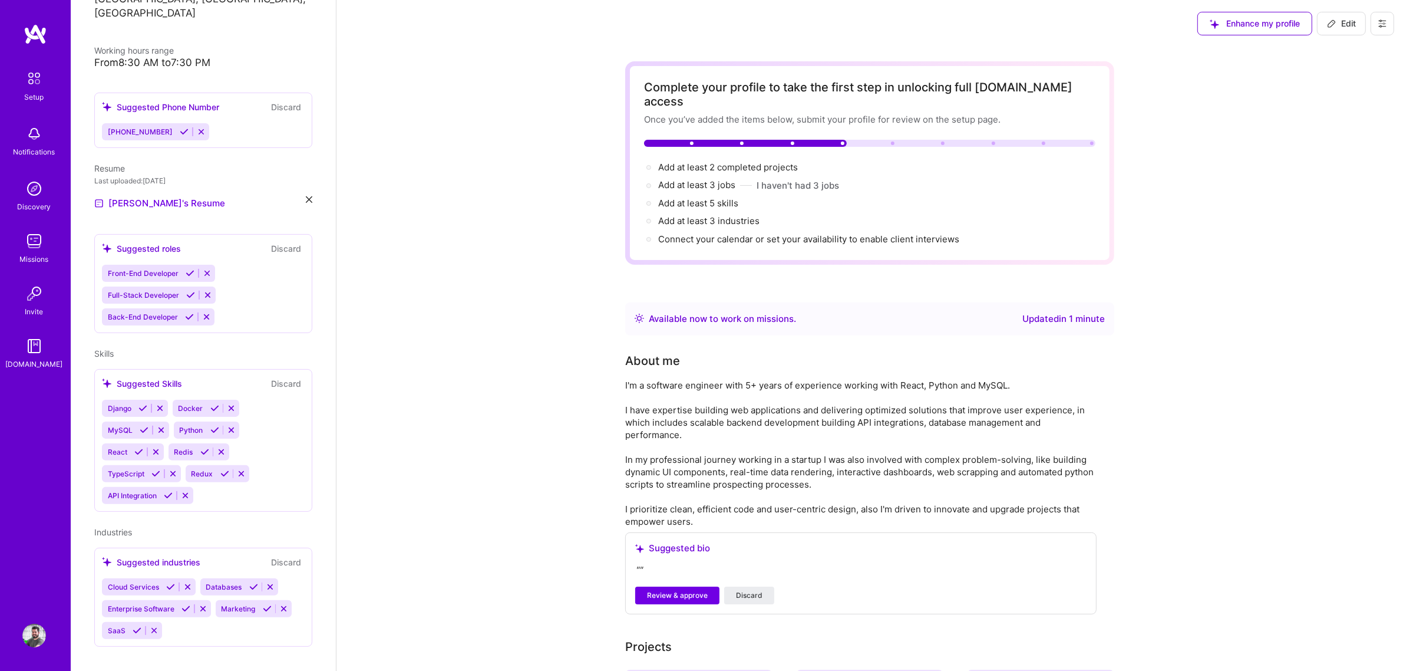
click at [142, 404] on icon at bounding box center [142, 408] width 9 height 9
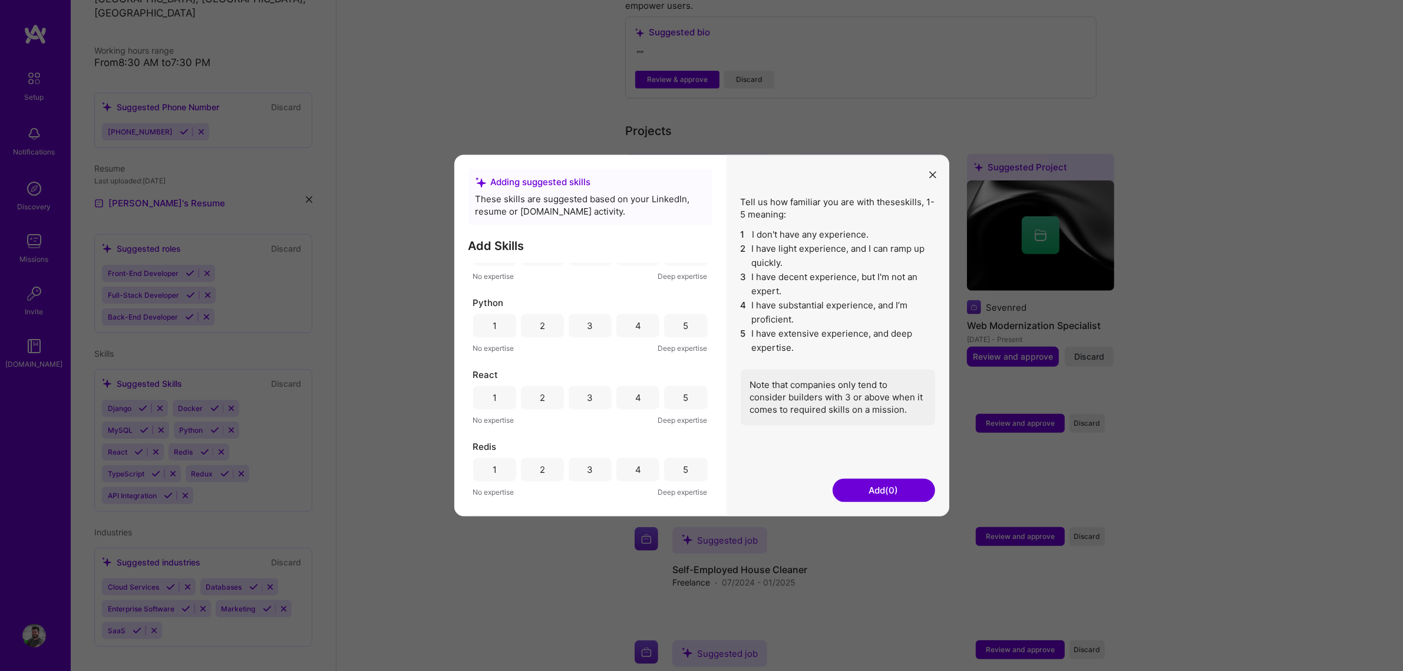
scroll to position [295, 0]
click at [930, 171] on icon "modal" at bounding box center [932, 174] width 7 height 7
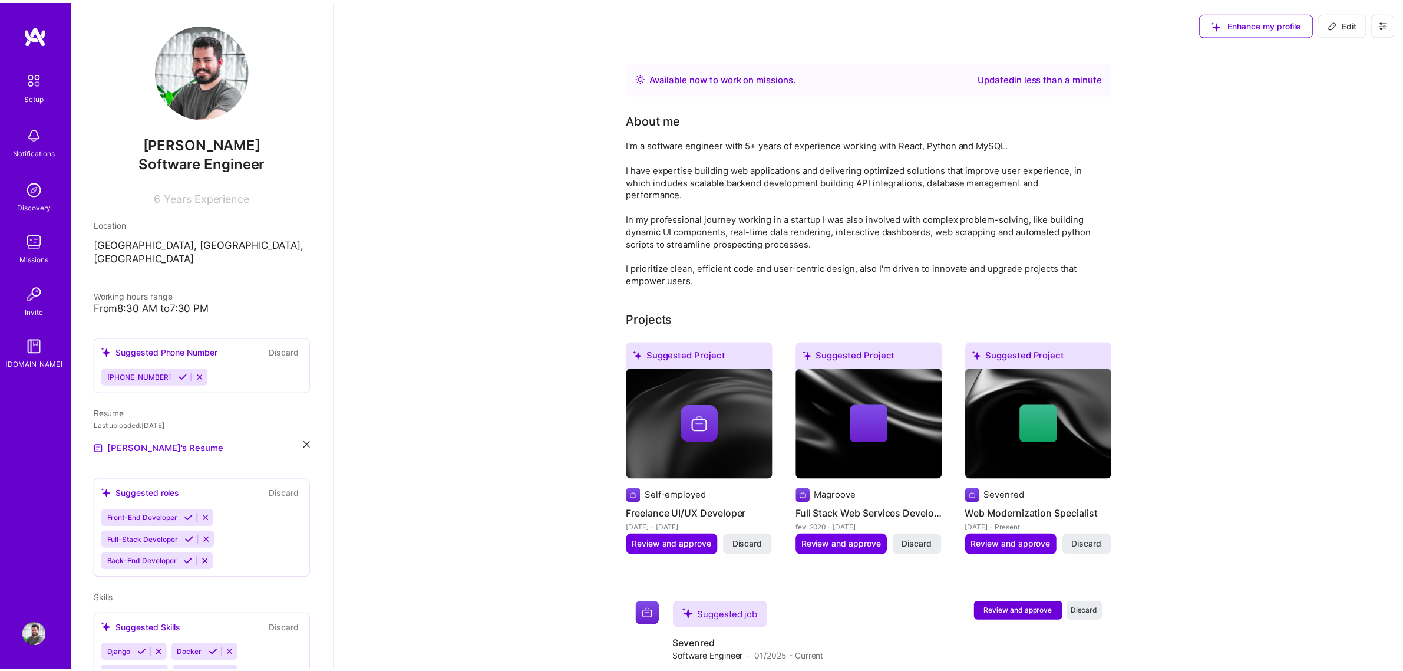
scroll to position [265, 0]
